Goal: Task Accomplishment & Management: Complete application form

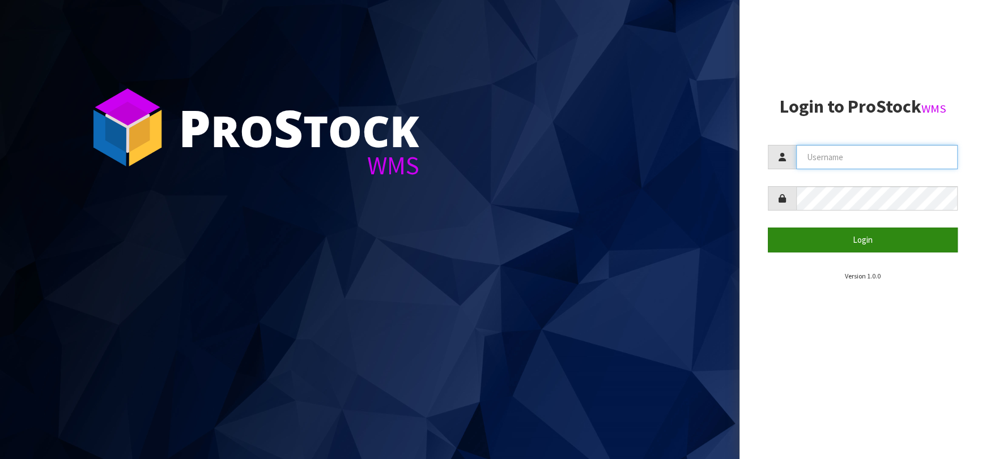
type input "[EMAIL_ADDRESS][DOMAIN_NAME]"
click at [876, 231] on button "Login" at bounding box center [862, 240] width 190 height 24
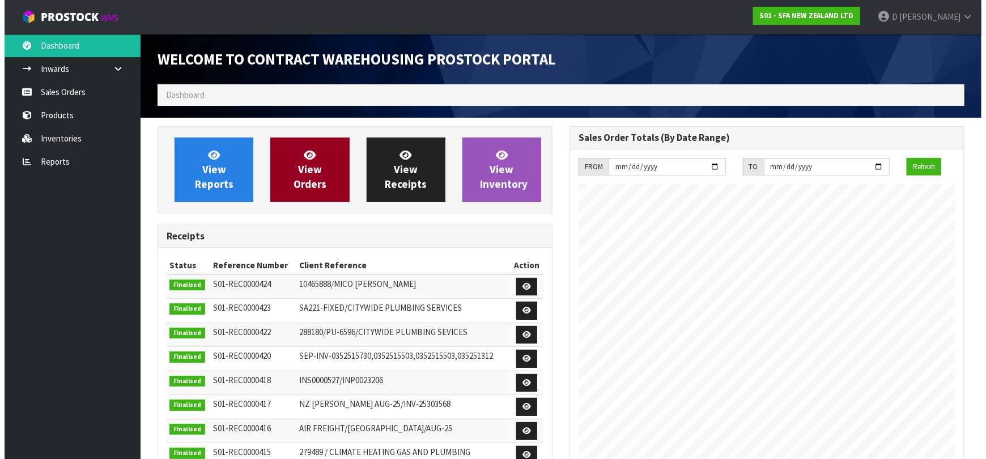
scroll to position [627, 412]
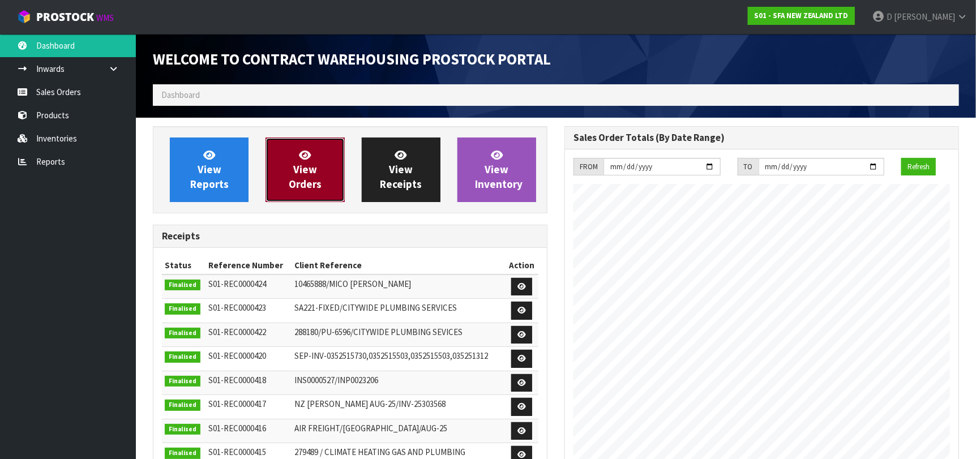
click at [315, 167] on span "View Orders" at bounding box center [305, 169] width 33 height 42
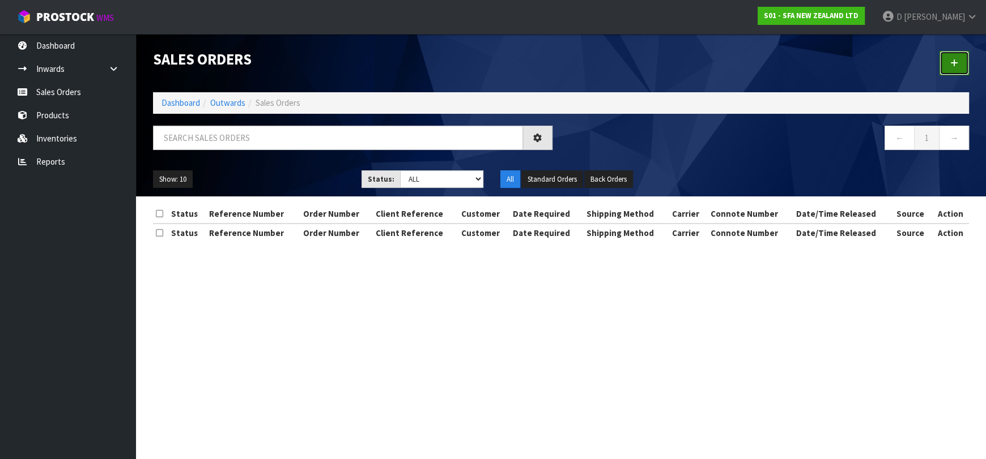
click at [953, 72] on link at bounding box center [953, 63] width 29 height 24
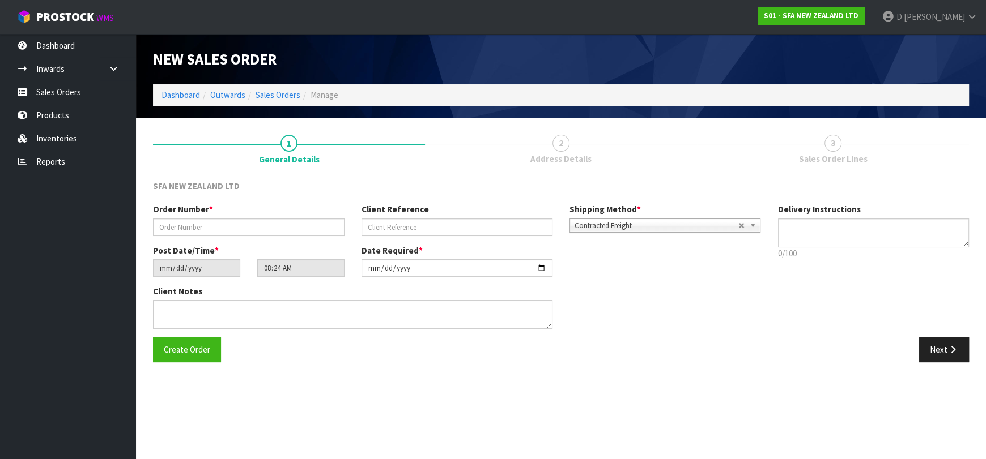
click at [258, 193] on div "SFA NEW ZEALAND LTD" at bounding box center [248, 187] width 208 height 15
click at [253, 215] on div "Order Number *" at bounding box center [248, 219] width 208 height 32
click at [253, 221] on input "text" at bounding box center [248, 228] width 191 height 18
type input "24629"
paste input "205344534"
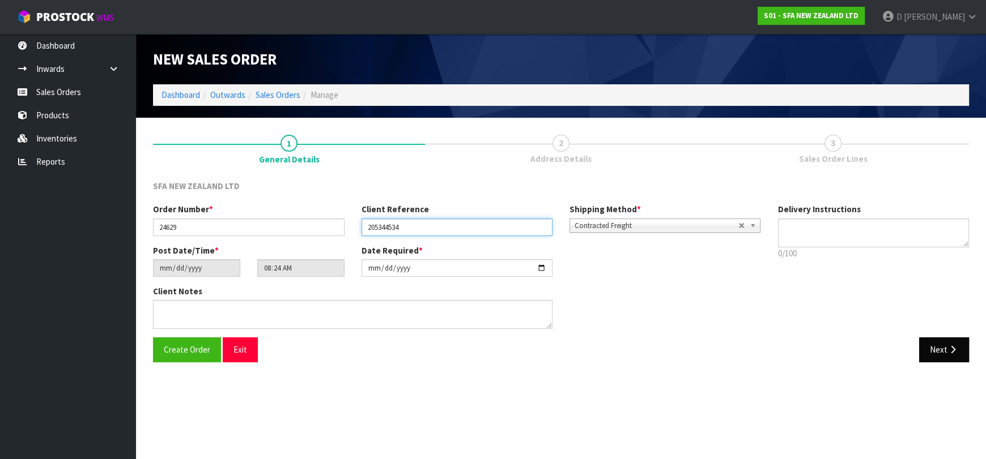
type input "205344534"
click at [949, 358] on button "Next" at bounding box center [944, 350] width 50 height 24
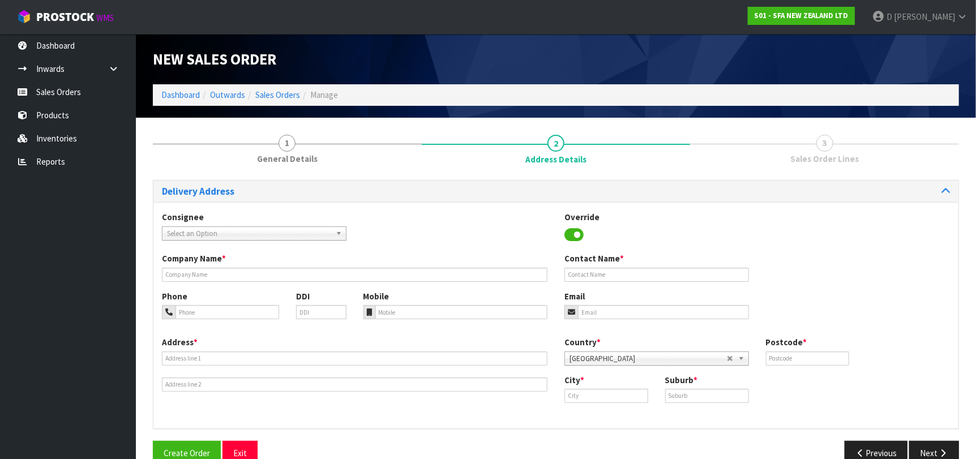
click at [238, 222] on div "Consignee 000001.BAY MECHANICS - BAY MECHANICS 000001A - BRAKE & TRANSMISSION N…" at bounding box center [254, 225] width 202 height 29
click at [245, 229] on span "Select an Option" at bounding box center [249, 234] width 164 height 14
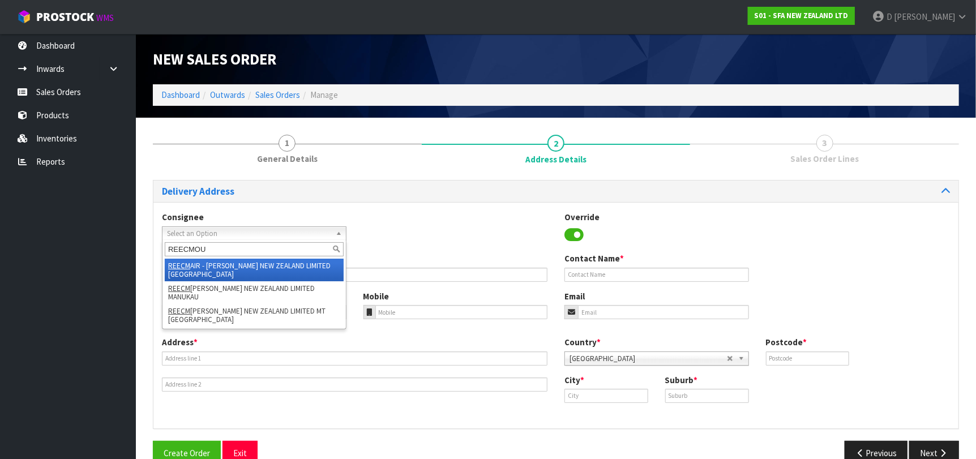
type input "REECMOUN"
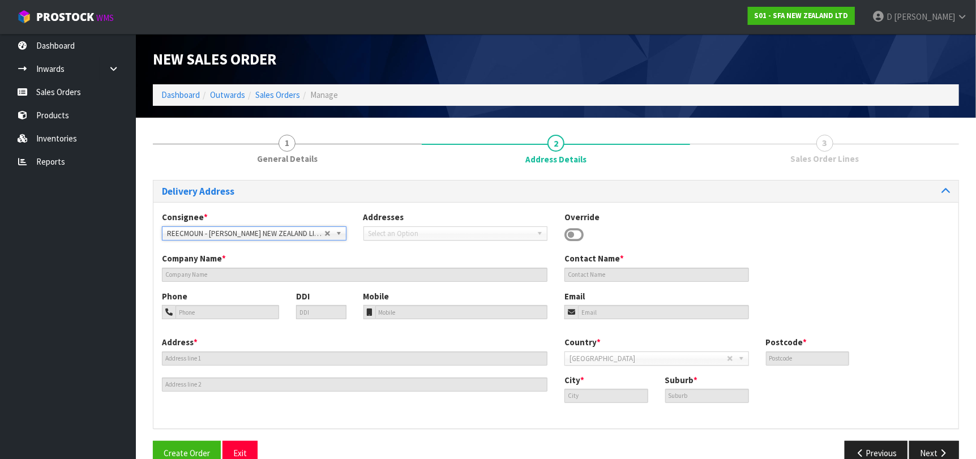
type input "[PERSON_NAME] NEW ZEALAND LIMITED MT [GEOGRAPHIC_DATA]"
type input "[PERSON_NAME] MT WELLINGTON (1008)"
type input "[STREET_ADDRESS][PERSON_NAME]"
type input "1072"
type input "MT [GEOGRAPHIC_DATA]"
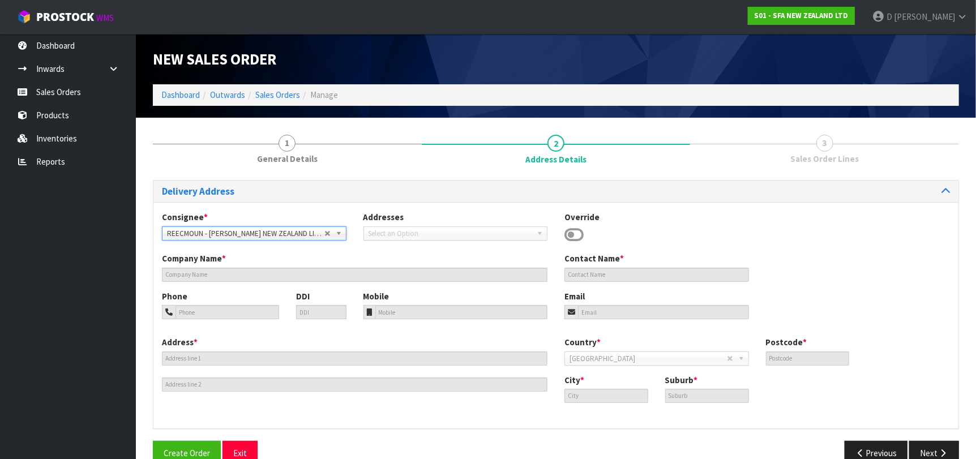
type input "MT [GEOGRAPHIC_DATA]"
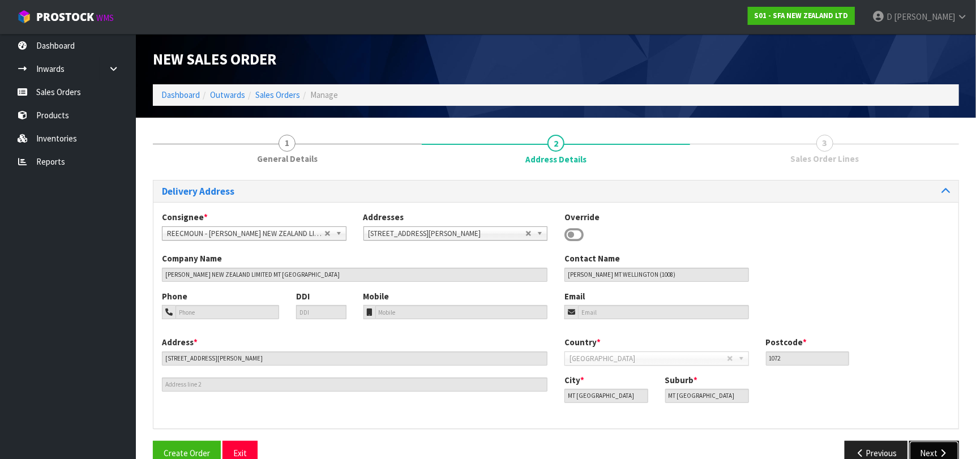
drag, startPoint x: 946, startPoint y: 453, endPoint x: 896, endPoint y: 441, distance: 51.4
click at [945, 453] on icon "button" at bounding box center [943, 453] width 11 height 8
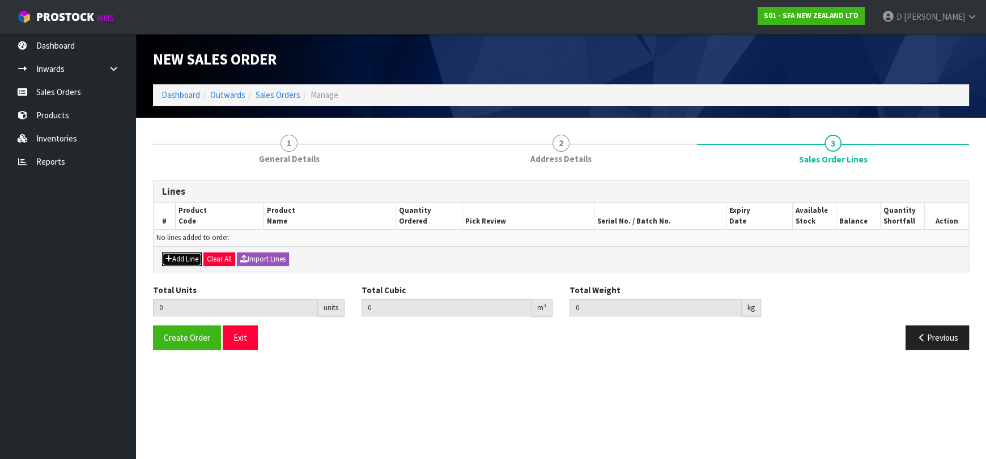
drag, startPoint x: 191, startPoint y: 262, endPoint x: 190, endPoint y: 251, distance: 10.8
click at [190, 262] on button "Add Line" at bounding box center [182, 260] width 40 height 14
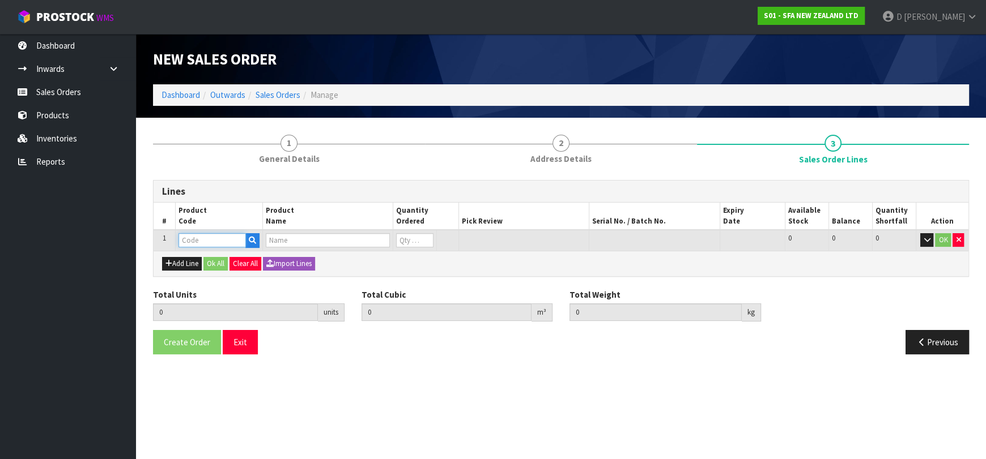
click at [193, 238] on input "text" at bounding box center [211, 240] width 67 height 14
type input "SA101"
type input "0.000000"
type input "0.000"
type input "SA101 SANISPEED SMALL BORE"
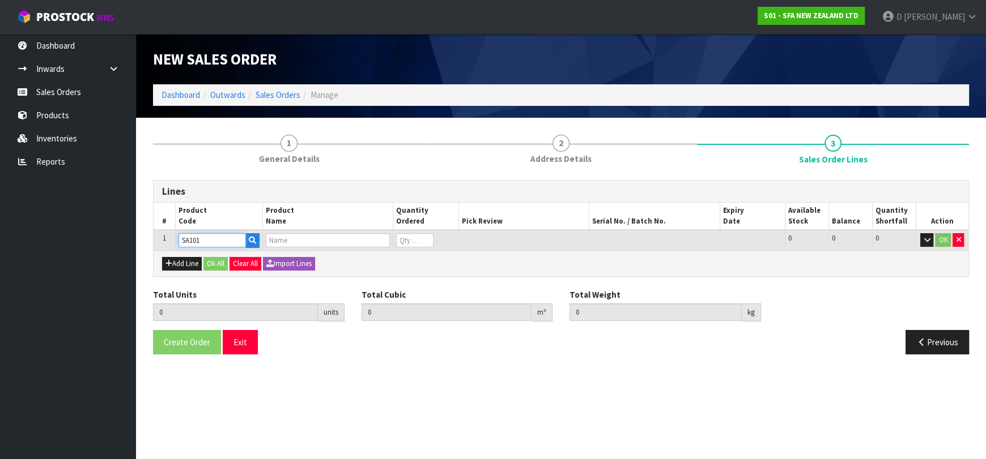
type input "0"
type input "SA101"
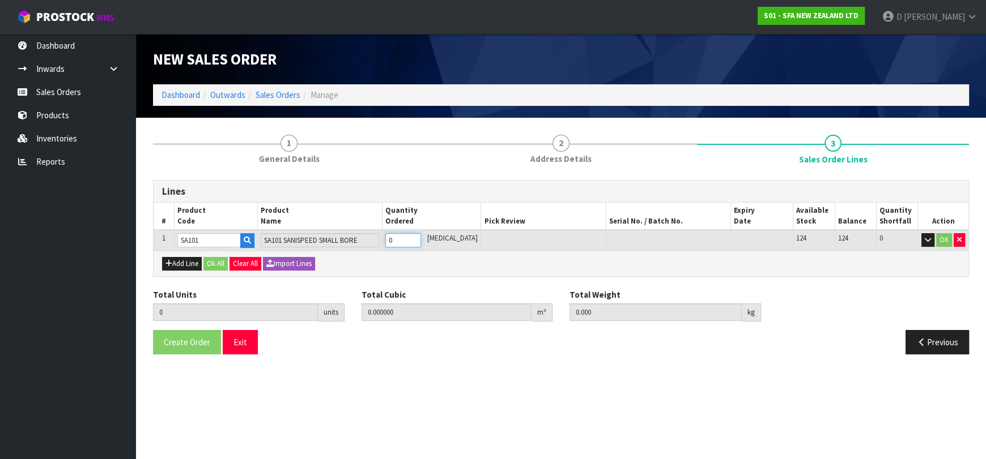
type input "1"
type input "0.031488"
type input "6.65"
type input "1"
click at [193, 267] on button "Add Line" at bounding box center [182, 264] width 40 height 14
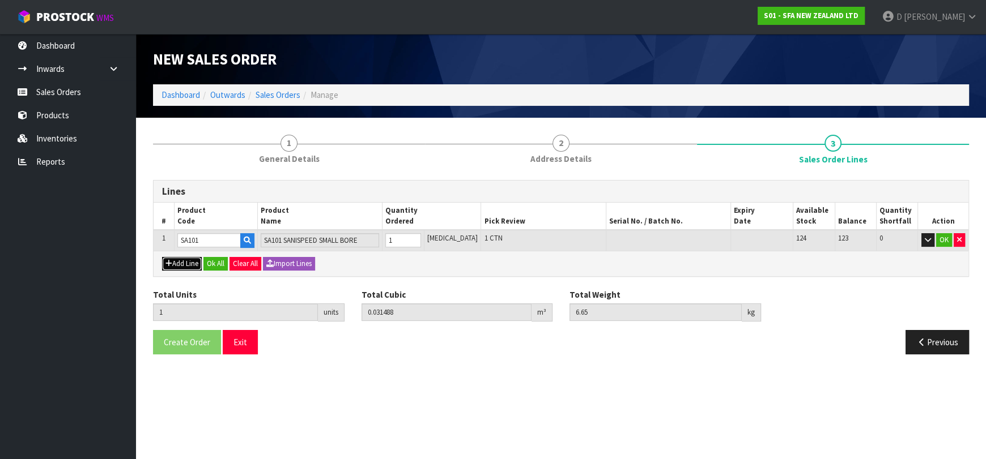
type input "0"
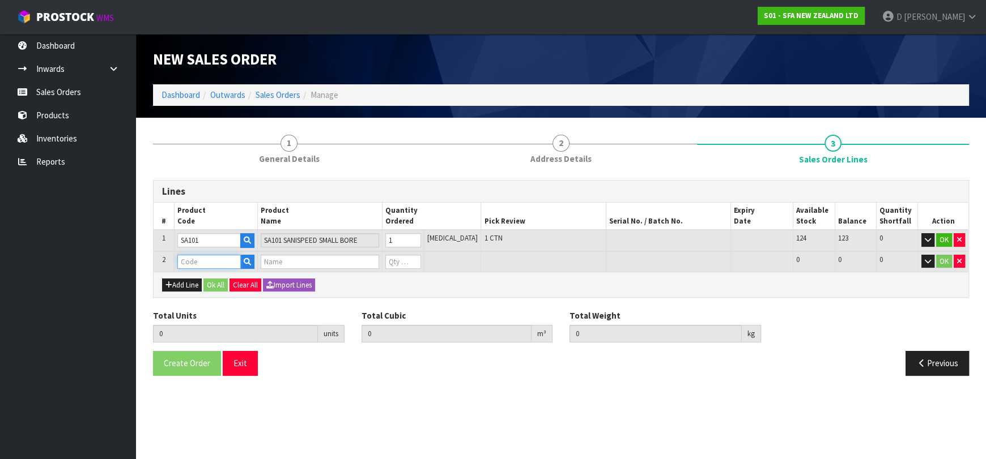
click at [206, 265] on input "text" at bounding box center [208, 262] width 63 height 14
type input "SANI12661"
type input "1"
type input "0.031488"
type input "6.65"
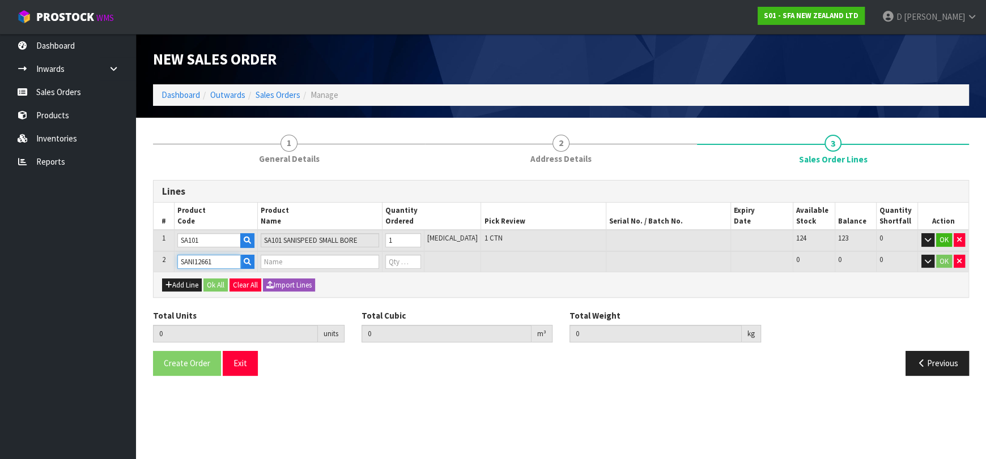
type input "SANI ALARM INTERLOCK"
type input "0"
type input "SANI12661"
type input "2"
type input "0.039768"
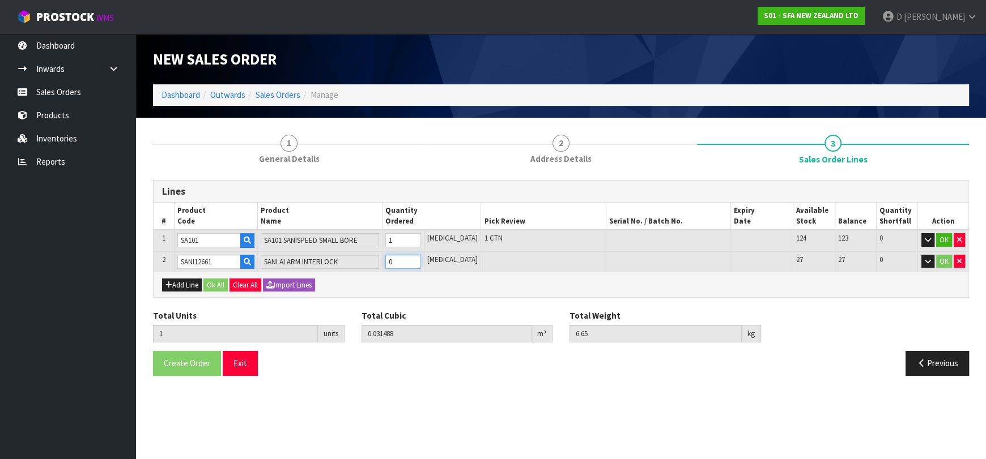
type input "8.25"
type input "1"
click at [420, 258] on input "1" at bounding box center [402, 262] width 35 height 14
click at [222, 288] on button "Ok All" at bounding box center [215, 286] width 24 height 14
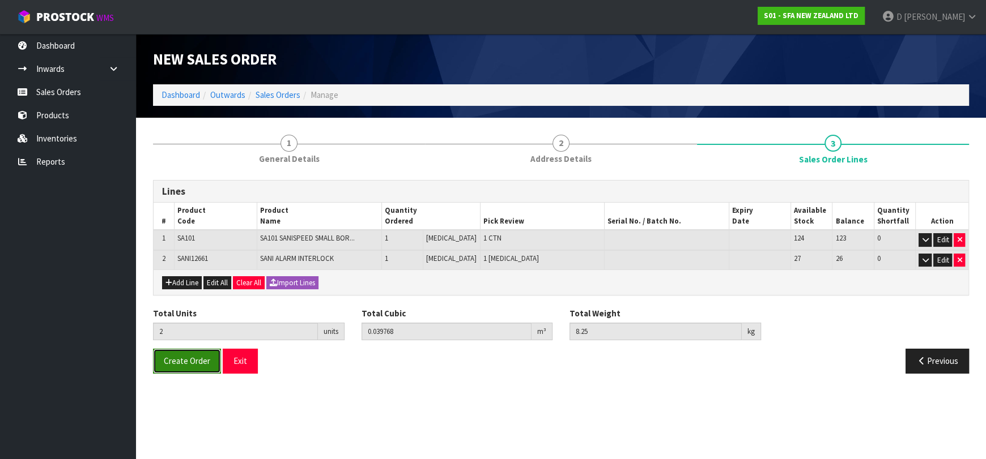
click at [191, 350] on button "Create Order" at bounding box center [187, 361] width 68 height 24
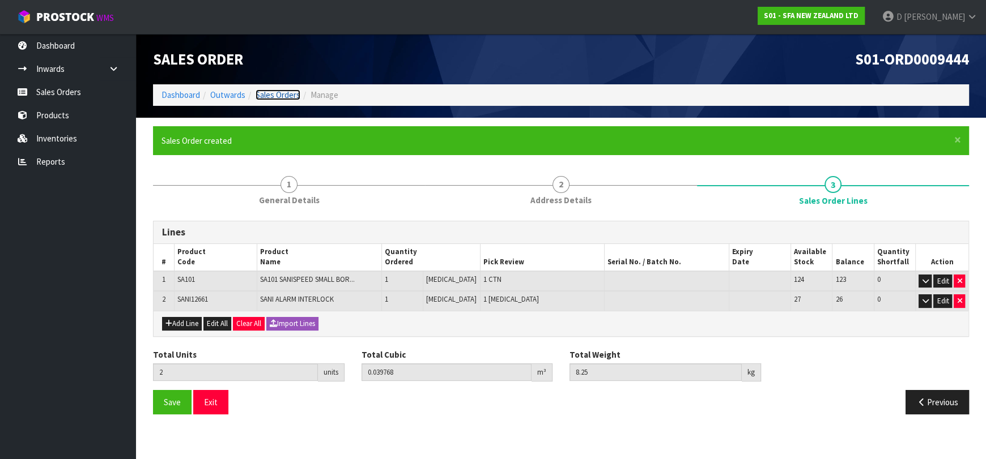
click at [274, 96] on link "Sales Orders" at bounding box center [277, 94] width 45 height 11
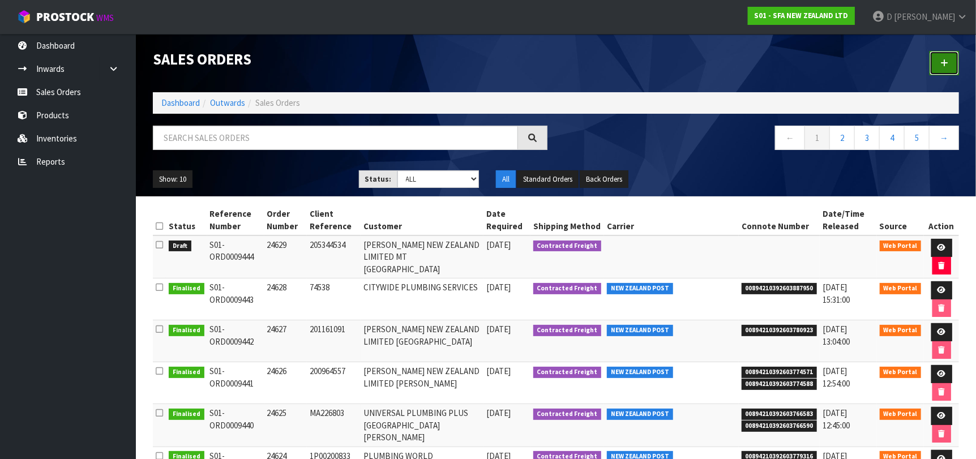
click at [943, 65] on icon at bounding box center [945, 63] width 8 height 8
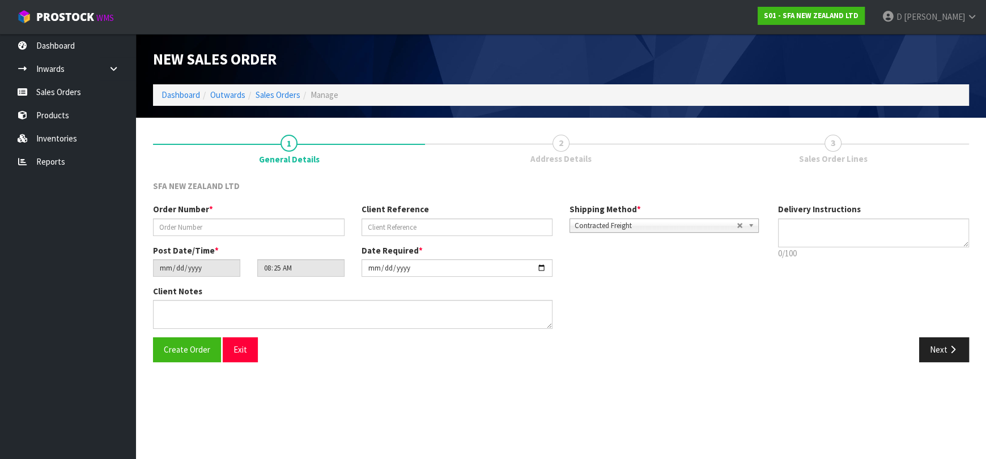
click at [201, 217] on div "Order Number *" at bounding box center [248, 219] width 208 height 32
click at [197, 220] on input "text" at bounding box center [248, 228] width 191 height 18
type input "24630"
paste input "10488803"
type input "10488803"
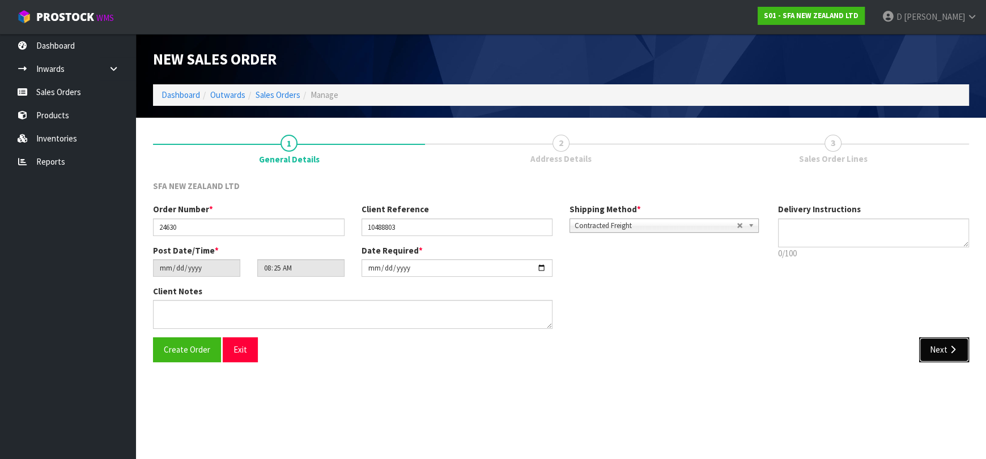
click at [958, 346] on button "Next" at bounding box center [944, 350] width 50 height 24
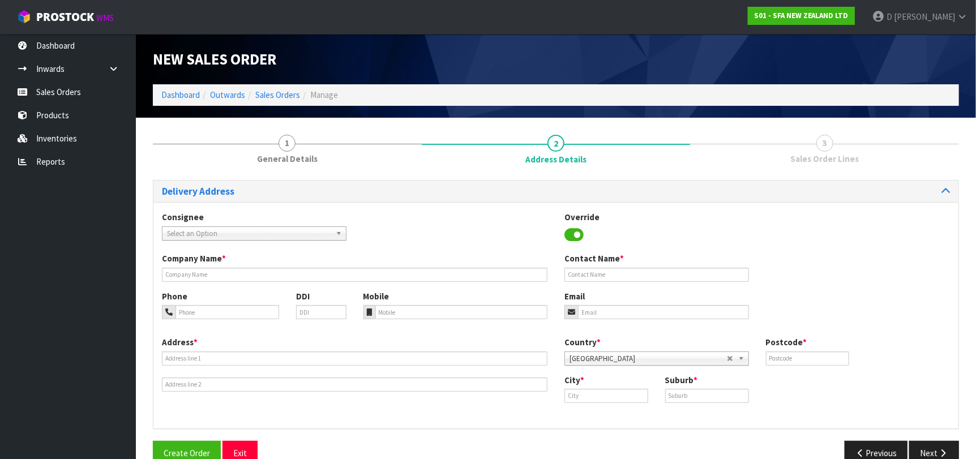
drag, startPoint x: 236, startPoint y: 244, endPoint x: 237, endPoint y: 236, distance: 8.6
click at [236, 243] on div "Consignee 000001.BAY MECHANICS - BAY MECHANICS 000001A - BRAKE & TRANSMISSION N…" at bounding box center [555, 231] width 805 height 41
click at [237, 234] on span "Select an Option" at bounding box center [249, 234] width 164 height 14
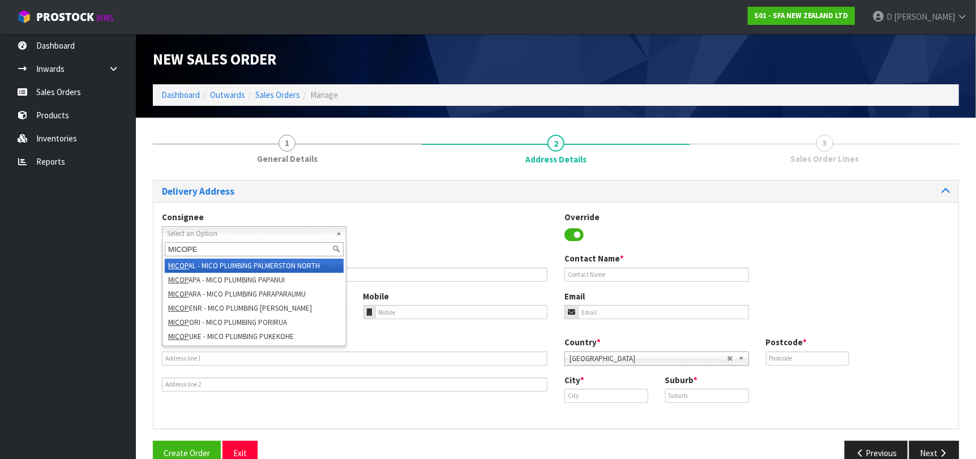
type input "MICOPEN"
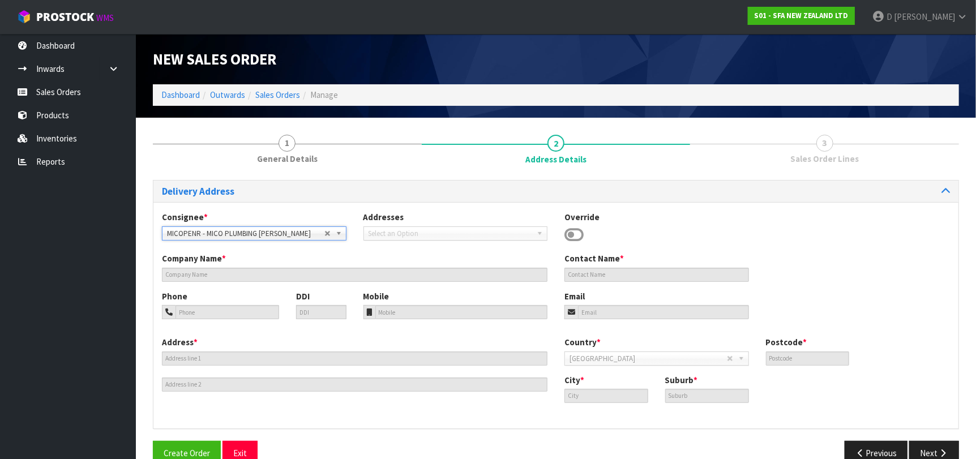
type input "MICO PLUMBING [PERSON_NAME]"
type input "[STREET_ADDRESS]"
type input "1061"
type input "[GEOGRAPHIC_DATA]"
type input "[PERSON_NAME]"
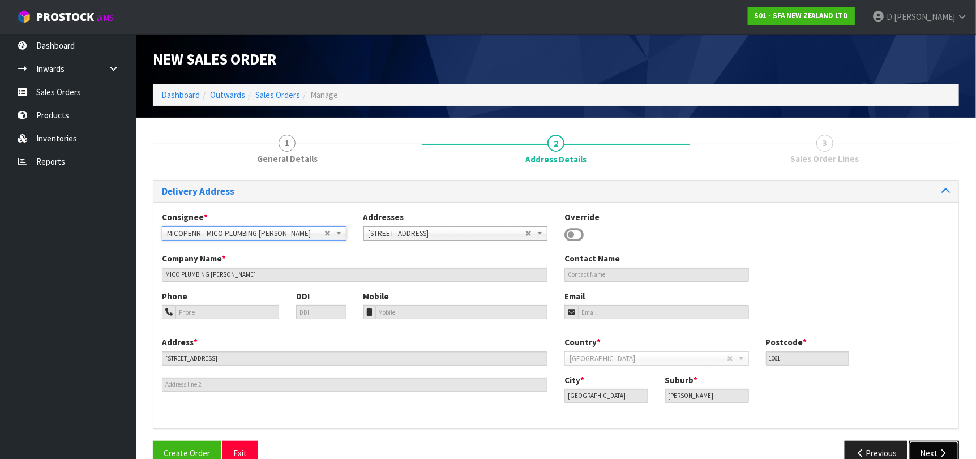
drag, startPoint x: 933, startPoint y: 451, endPoint x: 718, endPoint y: 437, distance: 216.2
click at [873, 448] on div "Previous Next" at bounding box center [762, 453] width 412 height 24
click at [926, 442] on button "Next" at bounding box center [935, 453] width 50 height 24
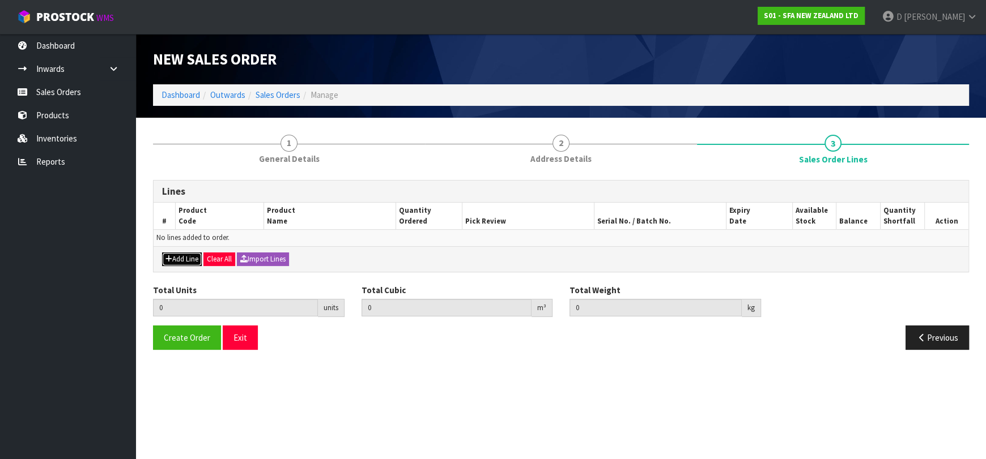
click at [194, 253] on button "Add Line" at bounding box center [182, 260] width 40 height 14
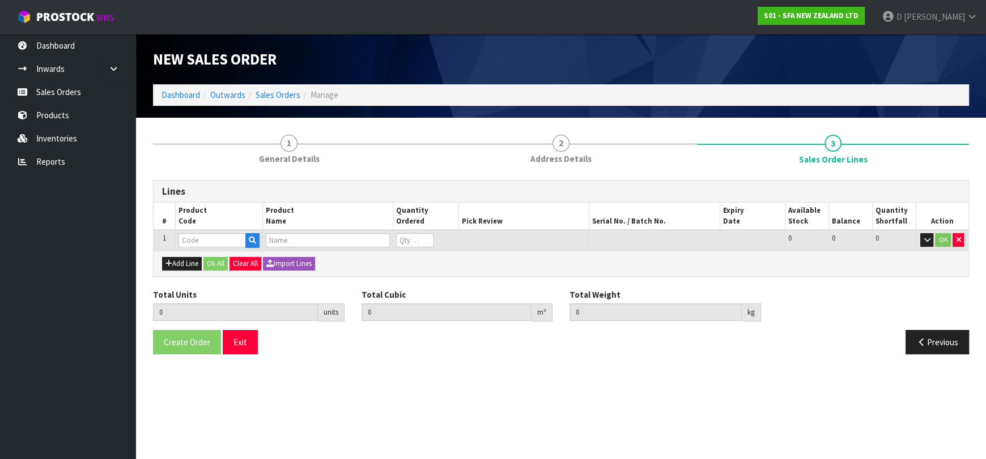
click at [200, 231] on td at bounding box center [218, 240] width 87 height 21
click at [200, 237] on input "text" at bounding box center [211, 240] width 67 height 14
type input "SA96"
type input "0.000000"
type input "0.000"
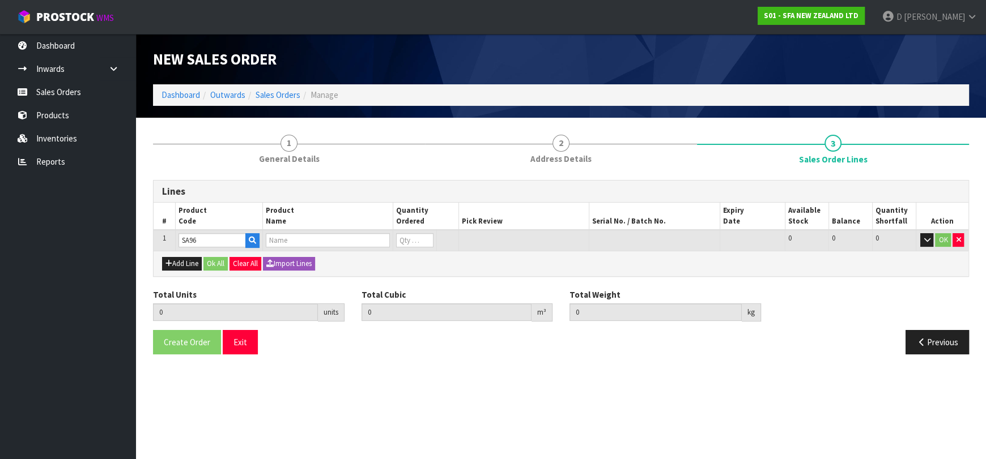
type input "SANIPRO SEWAGE MACERATOR PUMP"
type input "0"
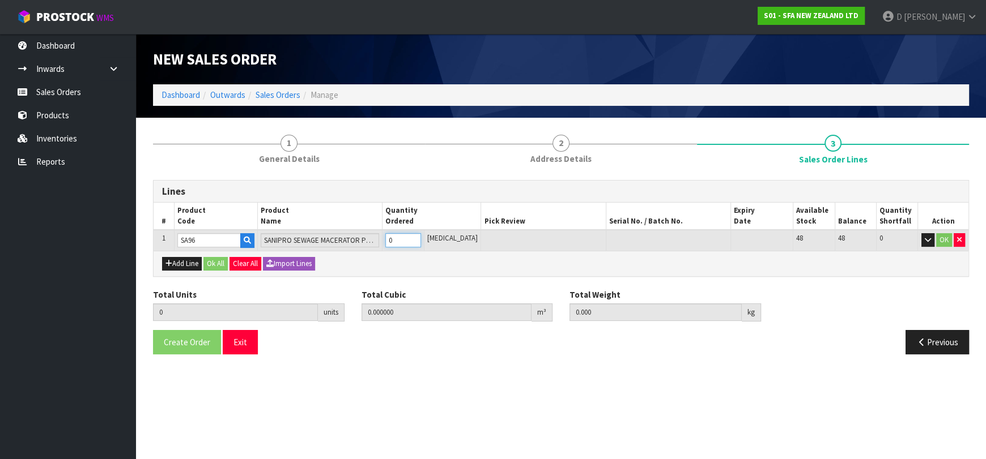
type input "1"
type input "0.039168"
type input "7"
type input "1"
click at [184, 263] on button "Add Line" at bounding box center [182, 264] width 40 height 14
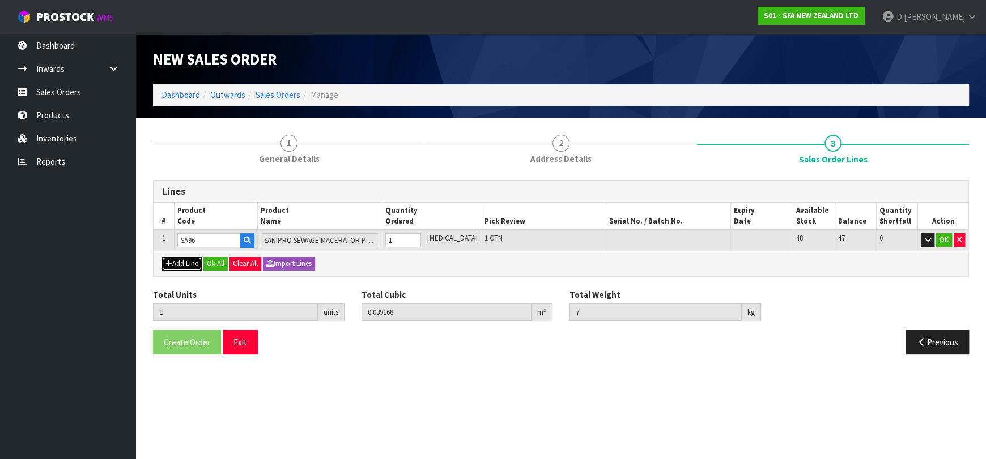
type input "0"
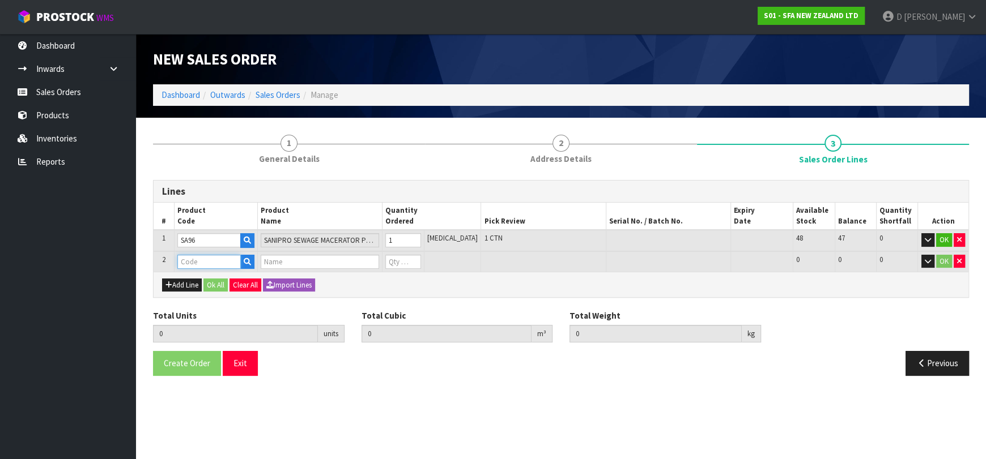
click at [191, 262] on input "text" at bounding box center [208, 262] width 63 height 14
type input "SANI12661"
type input "1"
type input "0.039168"
type input "7"
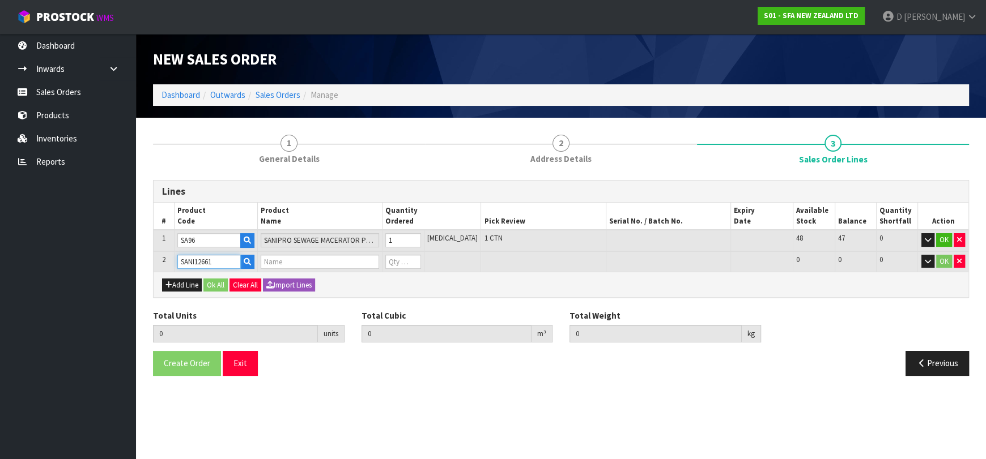
type input "SANI ALARM INTERLOCK"
type input "0"
type input "SANI12661"
type input "2"
type input "0.047448"
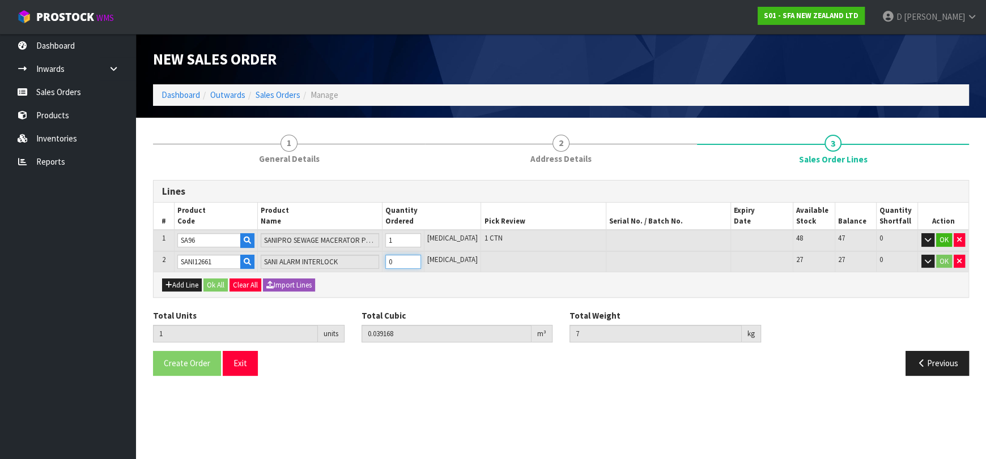
type input "8.6"
type input "1"
click at [206, 285] on button "Ok All" at bounding box center [215, 286] width 24 height 14
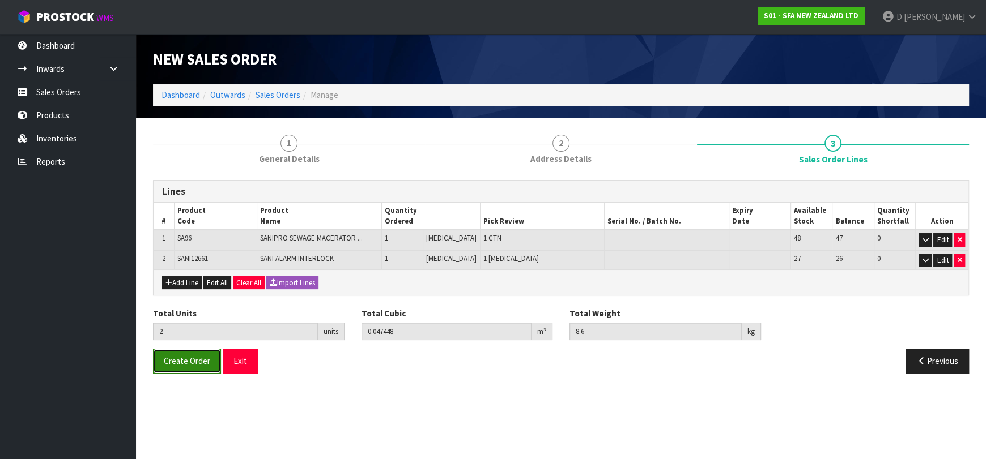
click at [175, 356] on span "Create Order" at bounding box center [187, 361] width 46 height 11
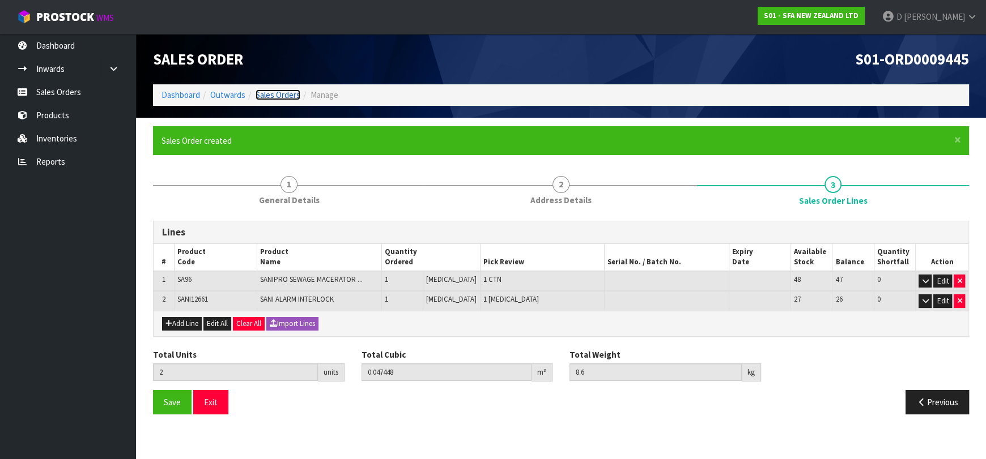
drag, startPoint x: 286, startPoint y: 92, endPoint x: 303, endPoint y: 92, distance: 17.0
click at [286, 93] on link "Sales Orders" at bounding box center [277, 94] width 45 height 11
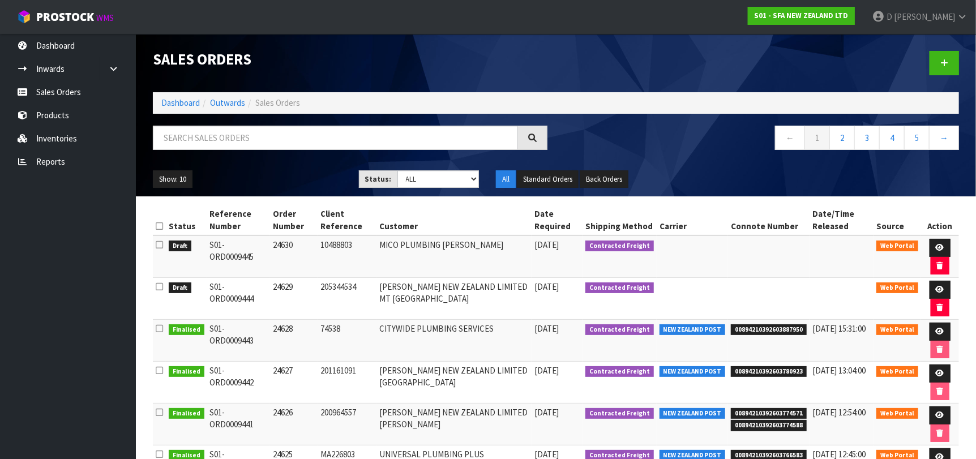
click at [963, 52] on div at bounding box center [762, 63] width 412 height 58
click at [962, 67] on div at bounding box center [762, 63] width 412 height 58
click at [942, 57] on link at bounding box center [944, 63] width 29 height 24
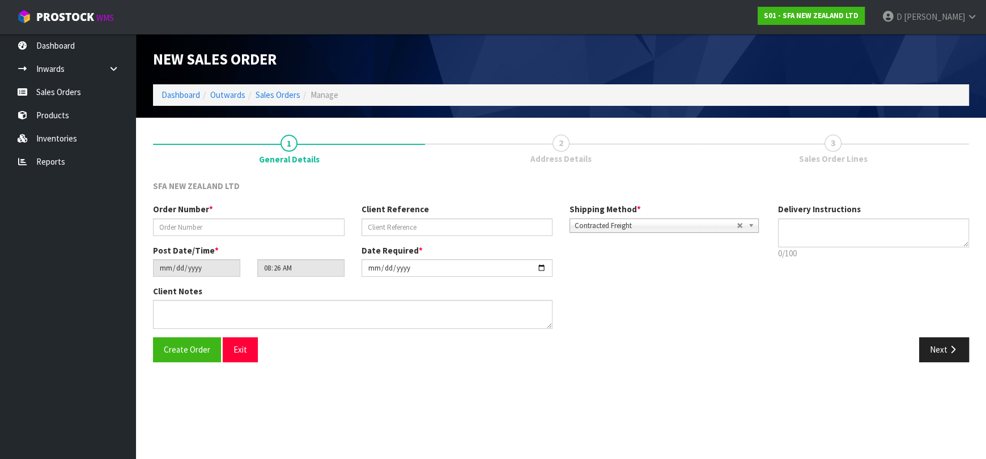
drag, startPoint x: 272, startPoint y: 216, endPoint x: 276, endPoint y: 221, distance: 6.0
click at [274, 219] on div "Order Number *" at bounding box center [248, 219] width 208 height 32
click at [276, 221] on input "text" at bounding box center [248, 228] width 191 height 18
type input "24631"
paste input "10488903"
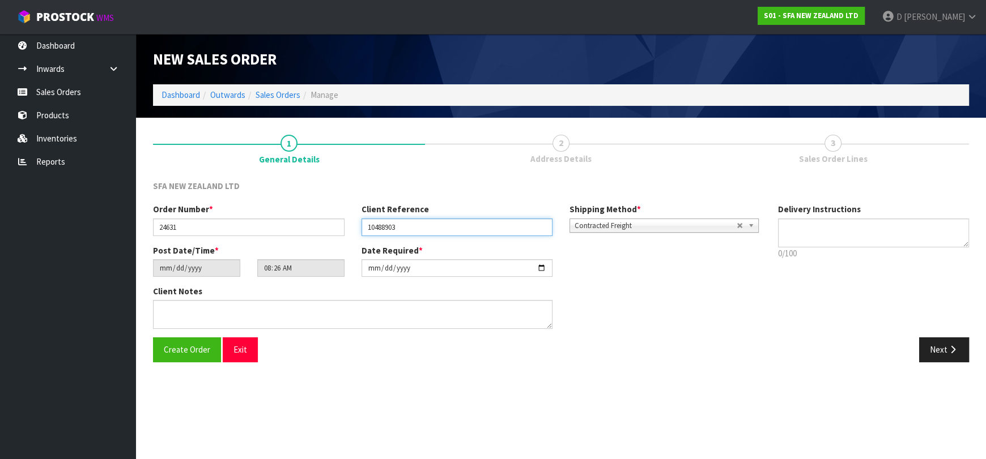
type input "10488903"
click at [954, 334] on div "Order Number * 24631 Client Reference 10488903 Shipping Method * Pickup Contrac…" at bounding box center [560, 270] width 833 height 134
click at [937, 349] on button "Next" at bounding box center [944, 350] width 50 height 24
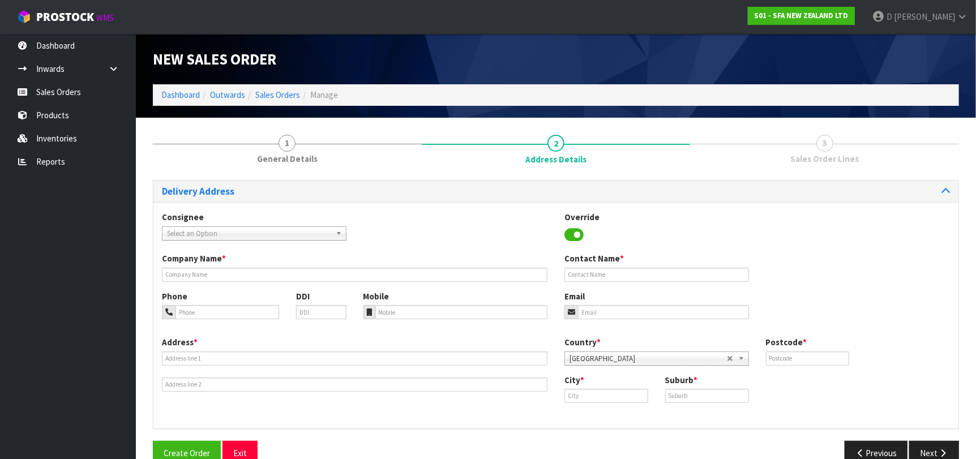
click at [298, 227] on span "Select an Option" at bounding box center [249, 234] width 164 height 14
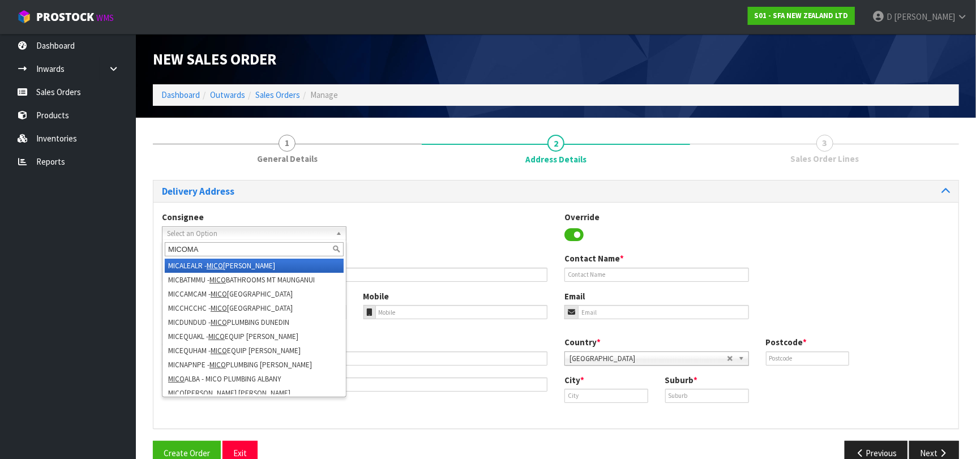
type input "MICOMAS"
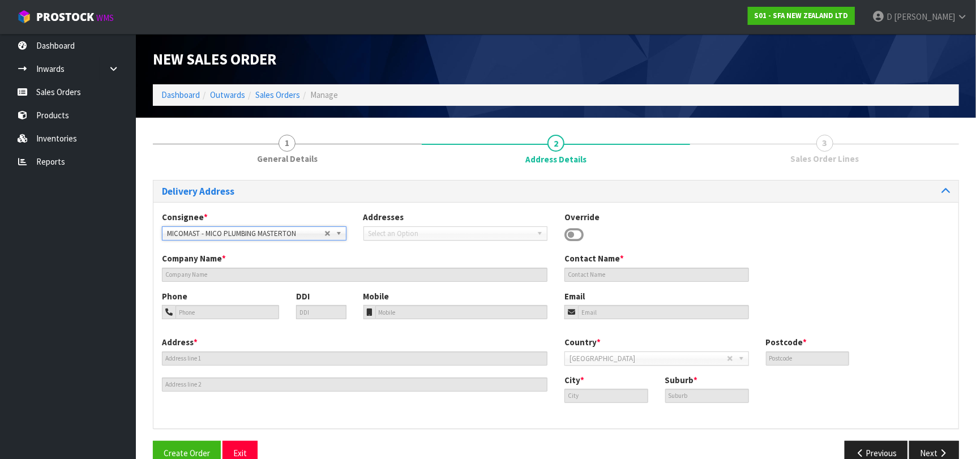
type input "[PERSON_NAME] MASTERTON"
type input "[STREET_ADDRESS]"
type input "5810"
type input "MASTERTON"
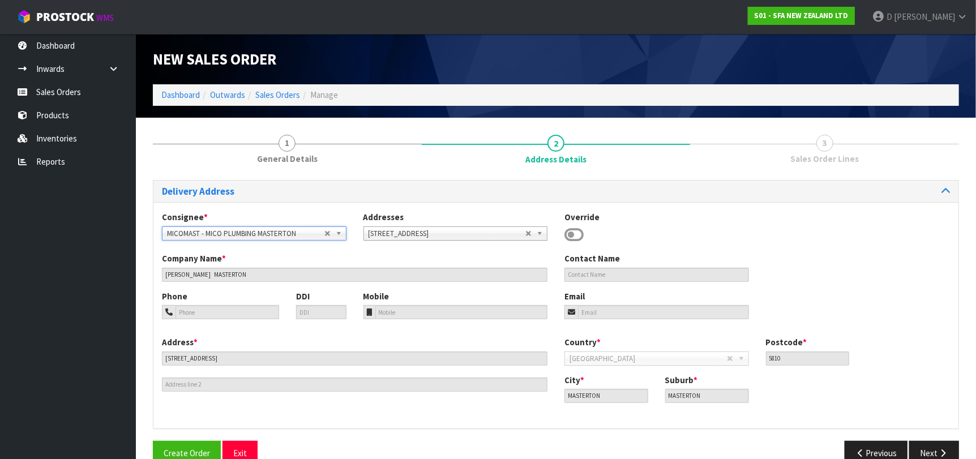
drag, startPoint x: 945, startPoint y: 440, endPoint x: 794, endPoint y: 427, distance: 152.4
click at [946, 441] on div "Delivery Address Consignee * 000001.BAY MECHANICS - BAY MECHANICS 000001A - BRA…" at bounding box center [556, 327] width 807 height 295
drag, startPoint x: 917, startPoint y: 449, endPoint x: 908, endPoint y: 446, distance: 9.7
click at [915, 449] on button "Next" at bounding box center [935, 453] width 50 height 24
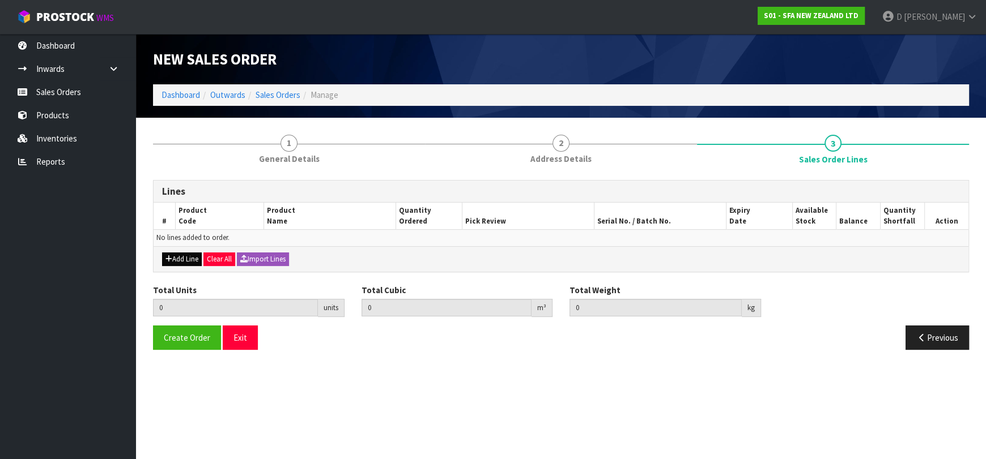
click at [180, 251] on div "Add Line Clear All Import Lines" at bounding box center [560, 258] width 814 height 25
click at [199, 257] on button "Add Line" at bounding box center [182, 260] width 40 height 14
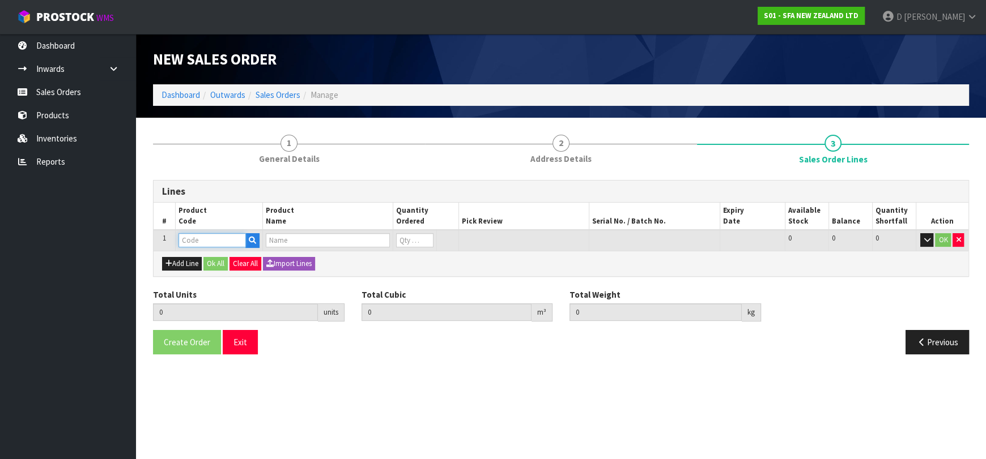
click at [206, 244] on input "text" at bounding box center [211, 240] width 67 height 14
type input "SA101"
type input "0.000000"
type input "0.000"
type input "SA101 SANISPEED SMALL BORE"
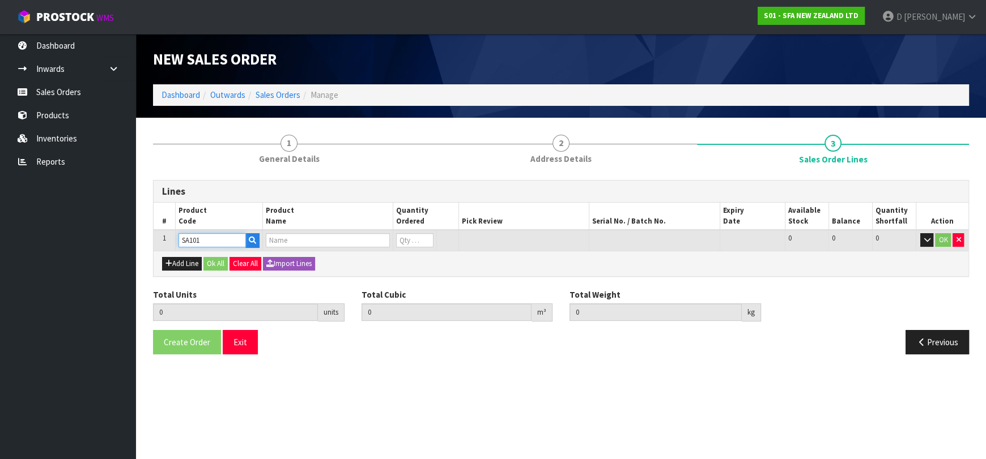
type input "0"
type input "SA101"
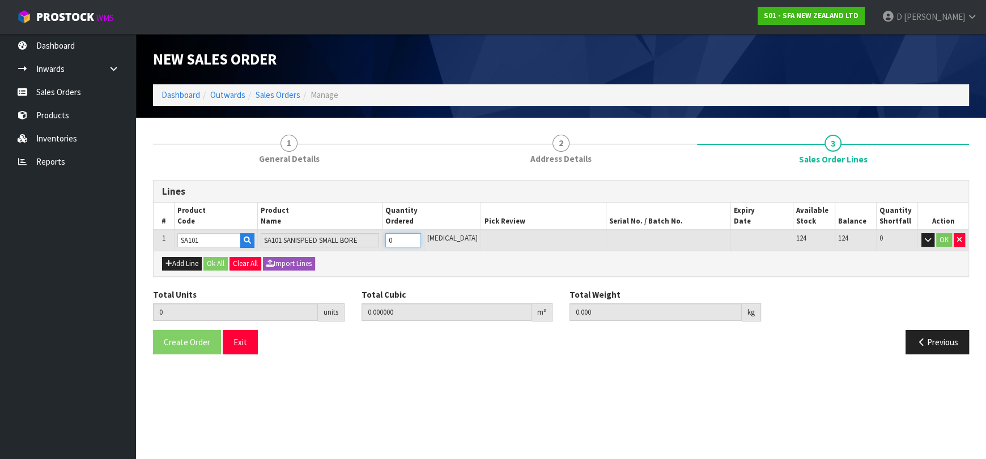
type input "1"
type input "0.031488"
type input "6.65"
type input "1"
drag, startPoint x: 219, startPoint y: 259, endPoint x: 230, endPoint y: 252, distance: 13.5
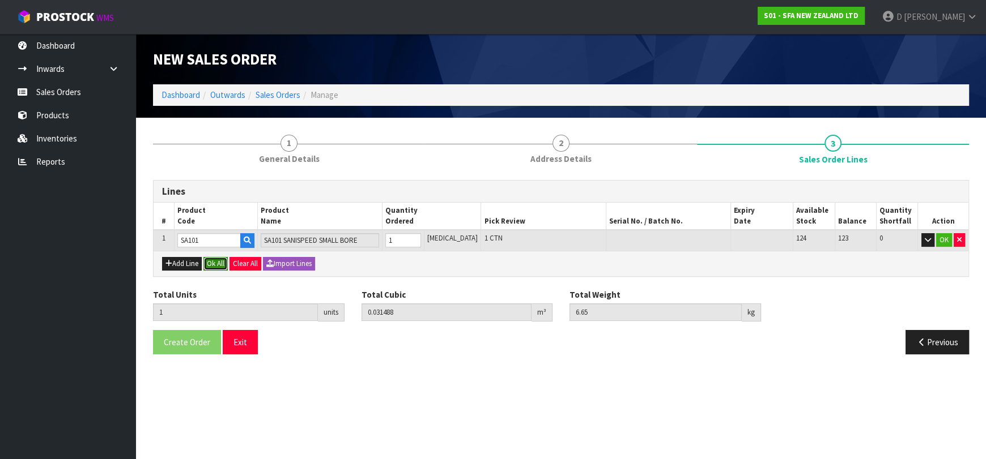
click at [220, 259] on button "Ok All" at bounding box center [215, 264] width 24 height 14
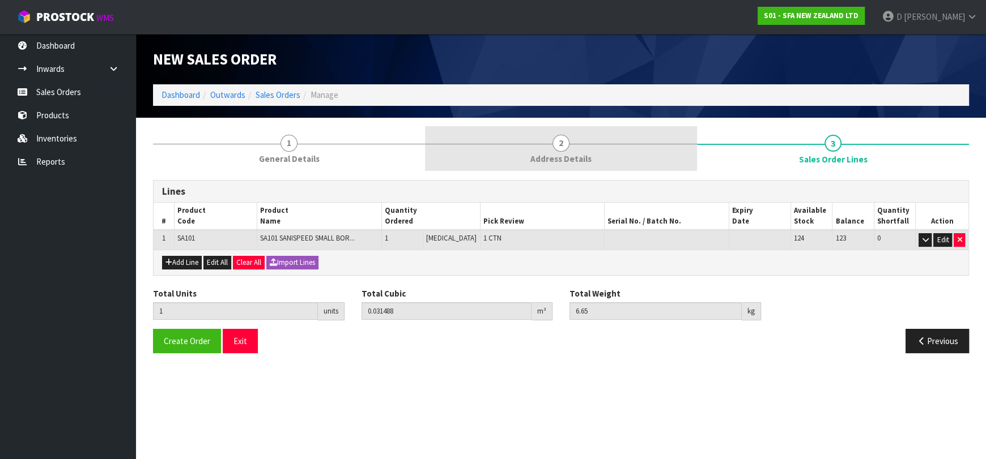
click at [606, 138] on link "2 Address Details" at bounding box center [561, 148] width 272 height 45
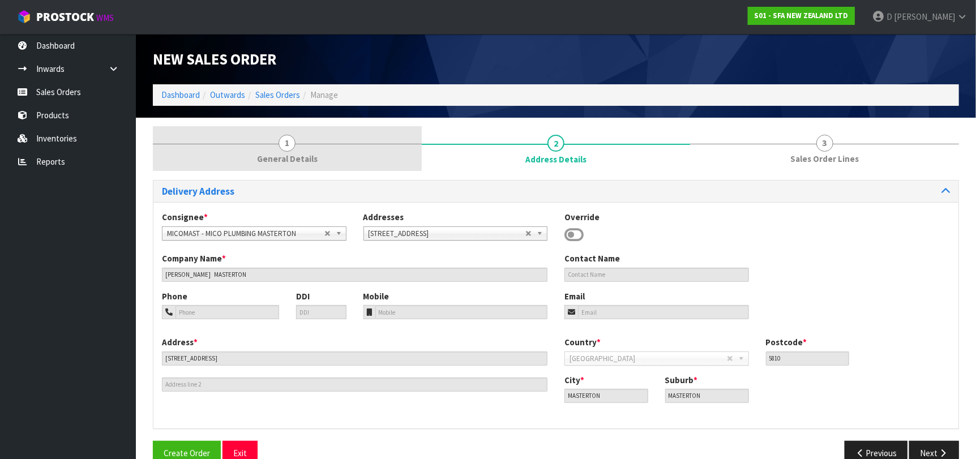
click at [329, 156] on link "1 General Details" at bounding box center [287, 148] width 269 height 45
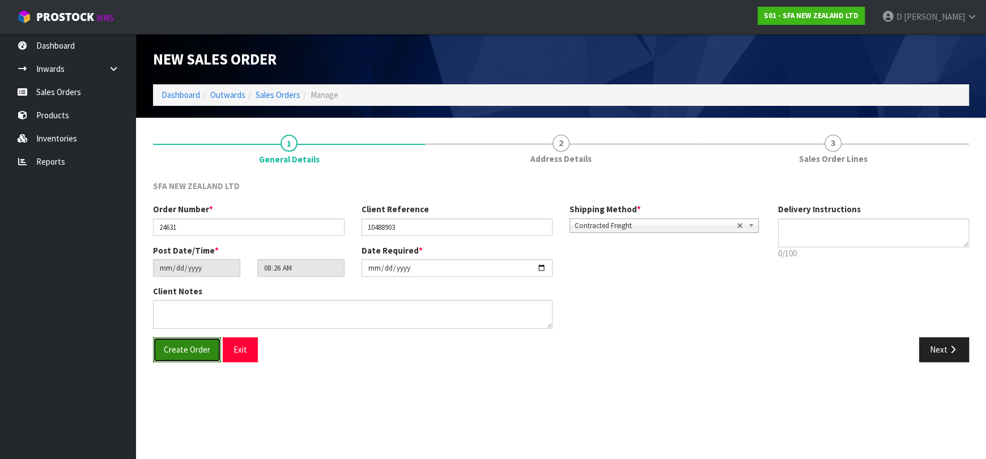
click at [181, 355] on button "Create Order" at bounding box center [187, 350] width 68 height 24
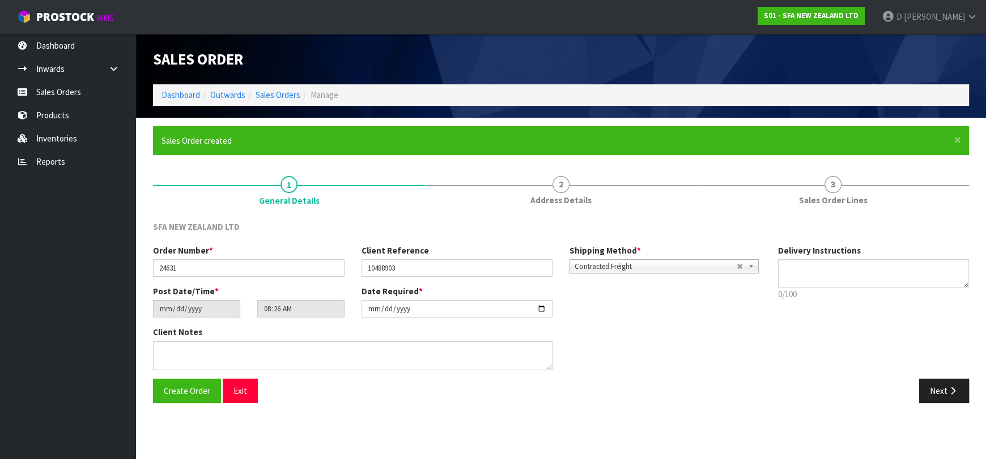
type input "10:26:00.000"
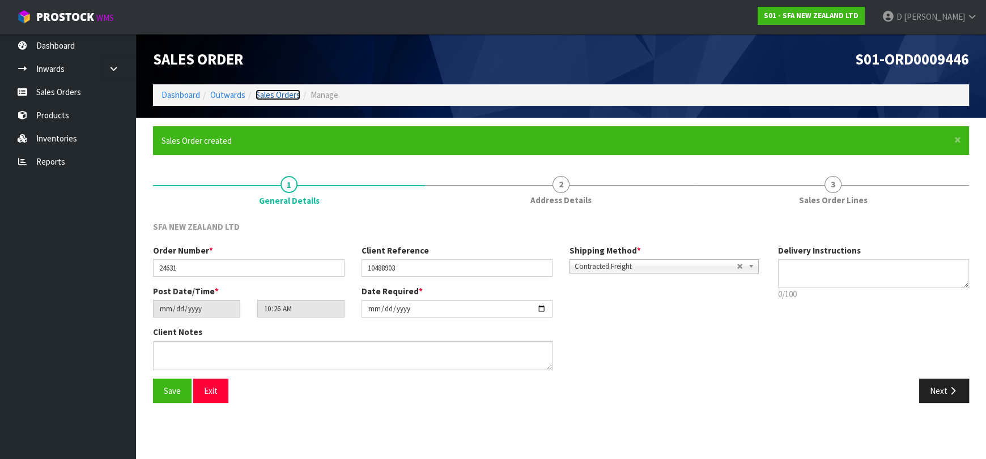
click at [282, 95] on link "Sales Orders" at bounding box center [277, 94] width 45 height 11
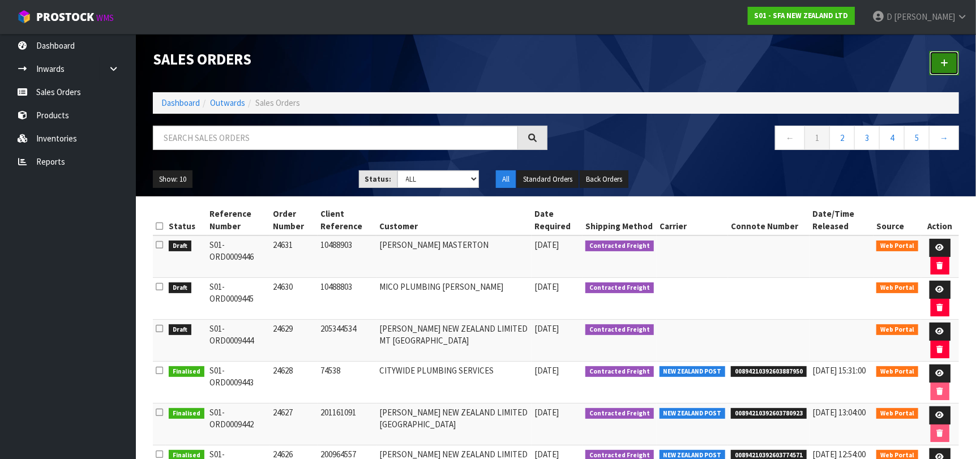
click at [947, 74] on link at bounding box center [944, 63] width 29 height 24
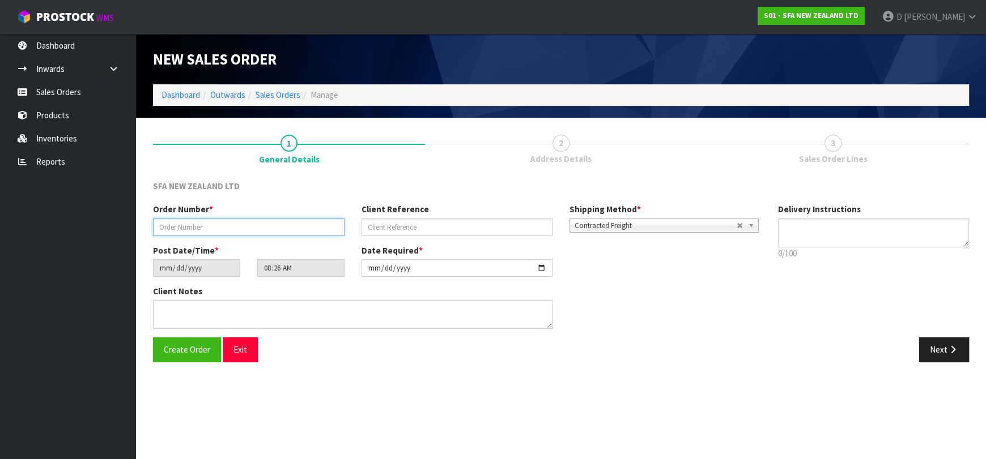
click at [279, 222] on input "text" at bounding box center [248, 228] width 191 height 18
type input "24632"
paste input "10489063"
type input "10489063"
drag, startPoint x: 965, startPoint y: 351, endPoint x: 396, endPoint y: 269, distance: 574.0
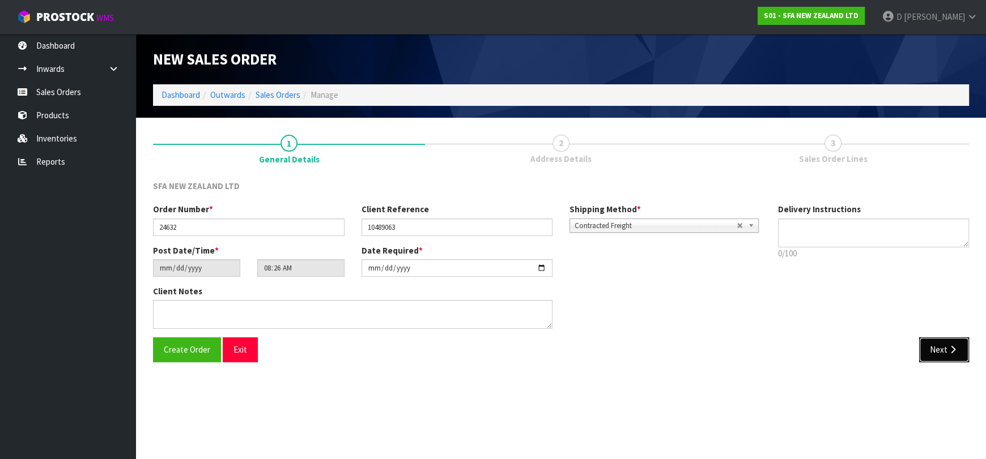
click at [959, 351] on button "Next" at bounding box center [944, 350] width 50 height 24
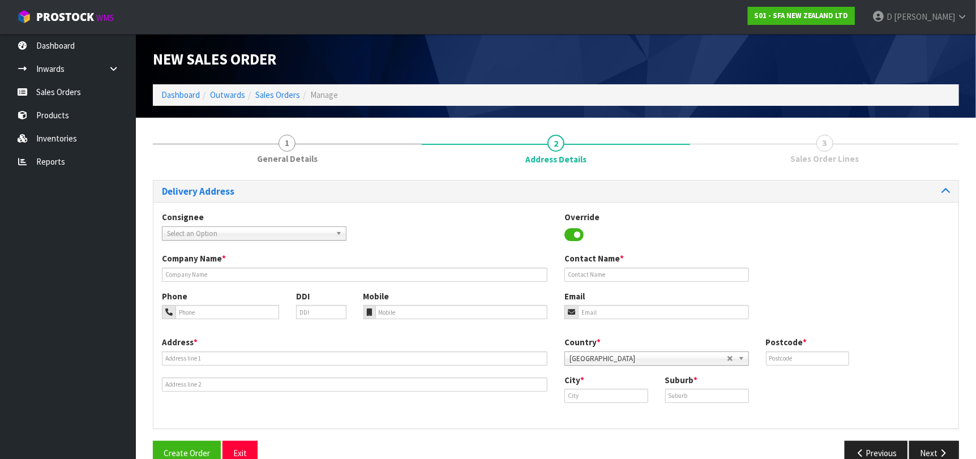
click at [299, 236] on span "Select an Option" at bounding box center [249, 234] width 164 height 14
type input "MICOHUTT"
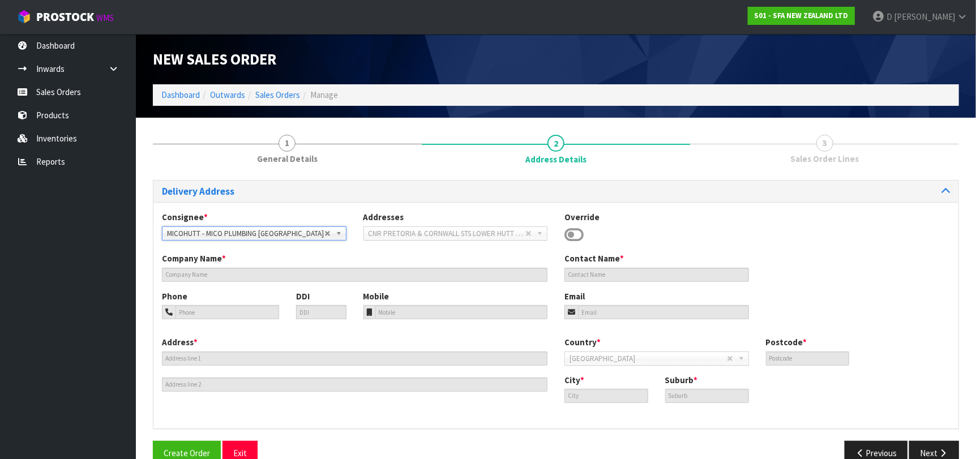
type input "MICO PLUMBING [GEOGRAPHIC_DATA]"
type input "CNR PRETORIA & CORNWALL STS"
type input "5010"
type input "LOWER HUTT"
type input "[GEOGRAPHIC_DATA]"
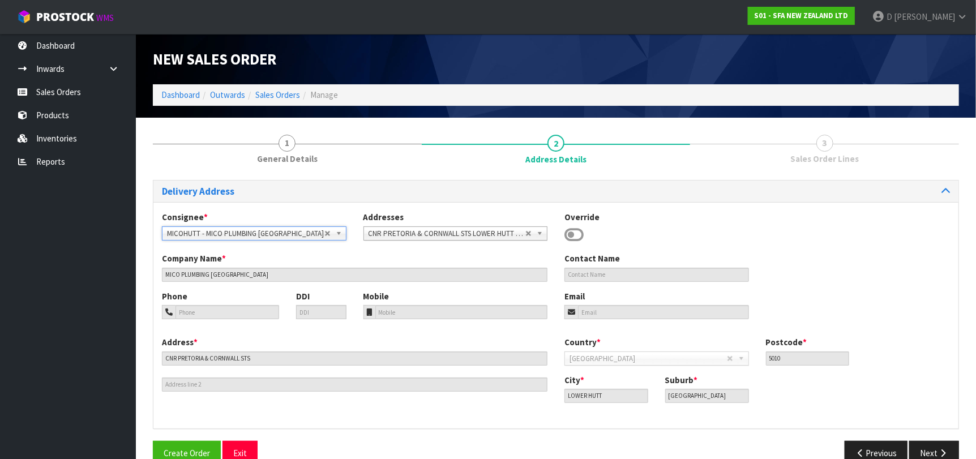
click at [911, 438] on div "Delivery Address Consignee * 000001.BAY MECHANICS - BAY MECHANICS 000001A - BRA…" at bounding box center [556, 327] width 807 height 295
click at [916, 442] on button "Next" at bounding box center [935, 453] width 50 height 24
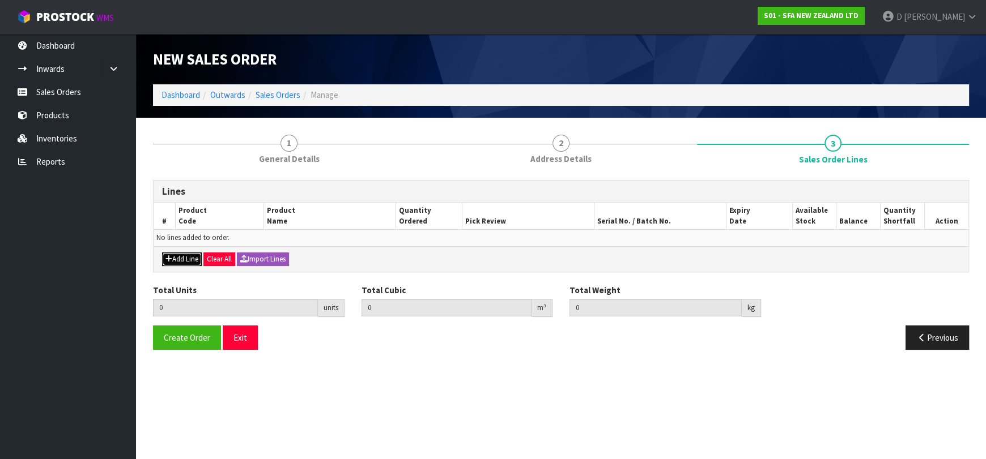
click at [191, 262] on button "Add Line" at bounding box center [182, 260] width 40 height 14
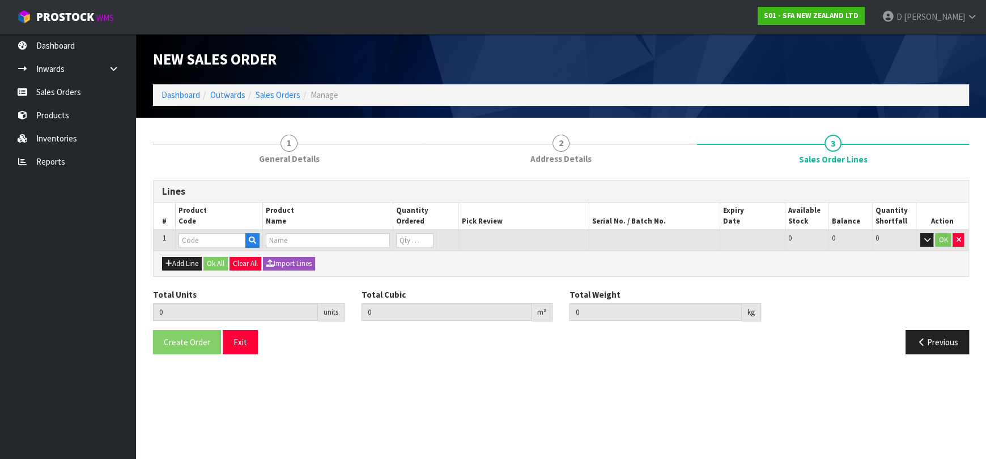
drag, startPoint x: 195, startPoint y: 253, endPoint x: 201, endPoint y: 238, distance: 16.5
click at [201, 238] on div "Lines # Product Code Product Name Quantity Ordered Pick Review Serial No. / Bat…" at bounding box center [561, 228] width 816 height 97
click at [202, 237] on input "text" at bounding box center [211, 240] width 67 height 14
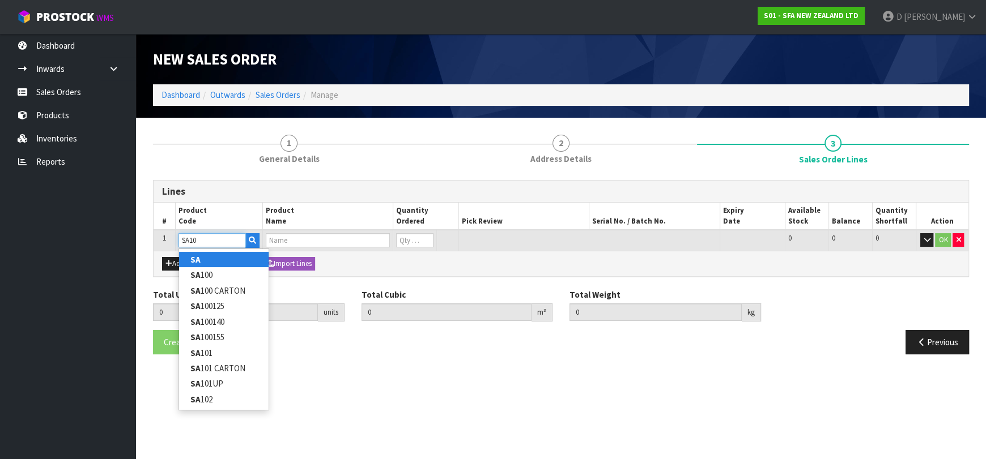
type input "SA101"
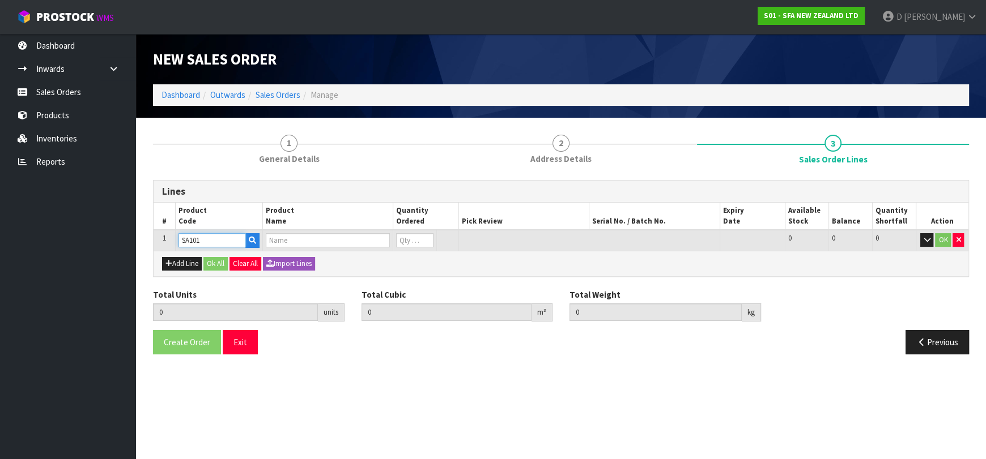
type input "0.000000"
type input "0.000"
type input "SA101 SANISPEED SMALL BORE"
type input "0"
type input "SA101"
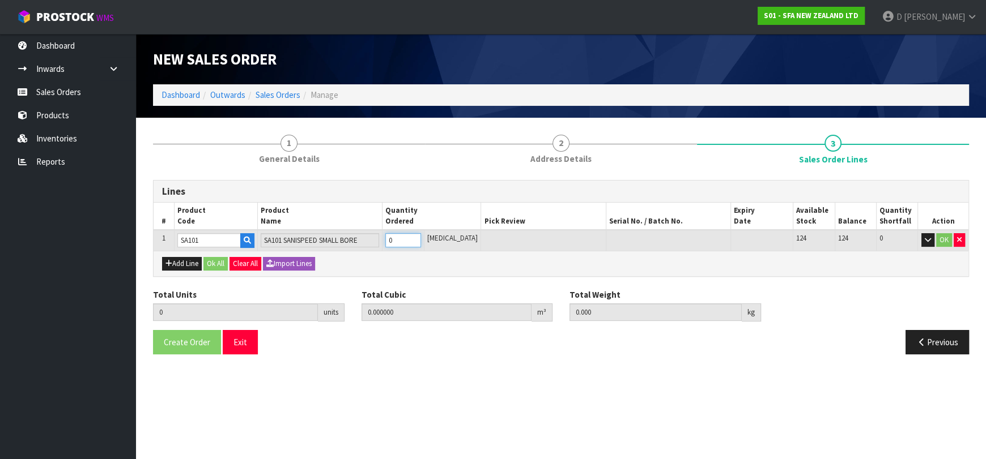
type input "1"
type input "0.031488"
type input "6.65"
type input "1"
click at [219, 260] on button "Ok All" at bounding box center [215, 264] width 24 height 14
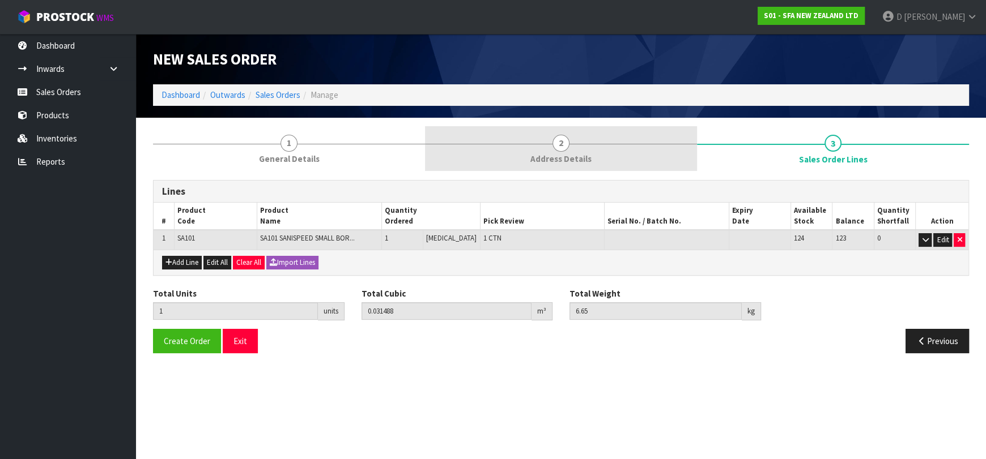
drag, startPoint x: 587, startPoint y: 133, endPoint x: 505, endPoint y: 152, distance: 84.4
click at [583, 135] on link "2 Address Details" at bounding box center [561, 148] width 272 height 45
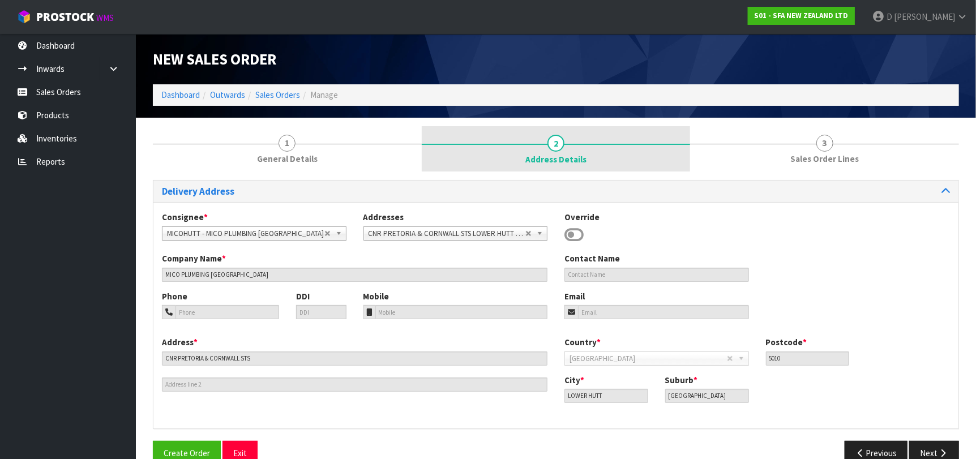
click at [505, 152] on link "2 Address Details" at bounding box center [556, 148] width 269 height 45
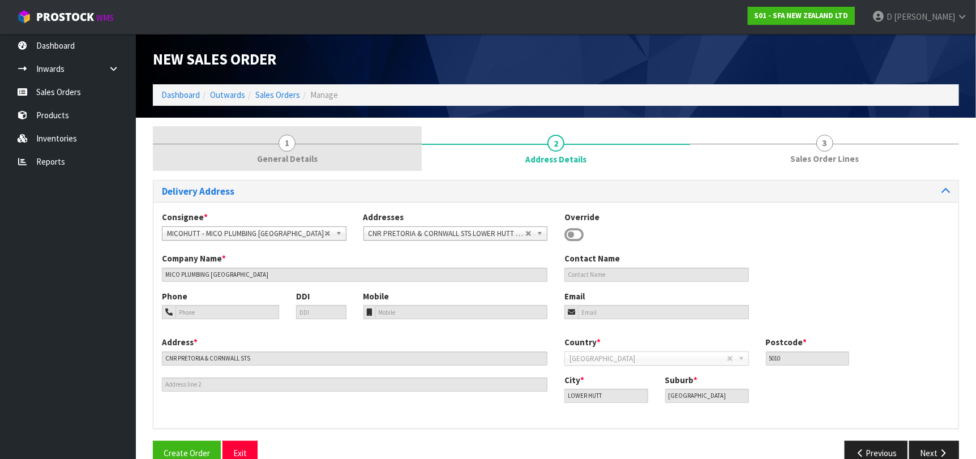
click at [305, 148] on link "1 General Details" at bounding box center [287, 148] width 269 height 45
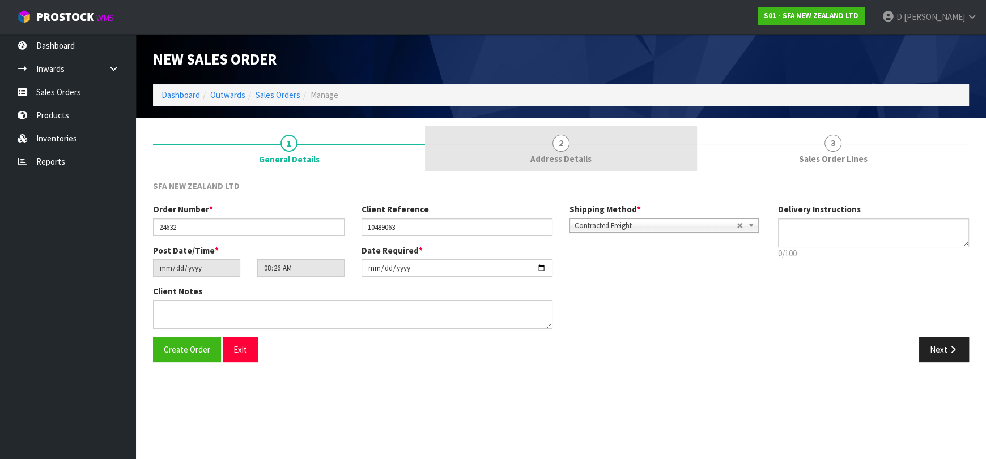
click at [531, 148] on link "2 Address Details" at bounding box center [561, 148] width 272 height 45
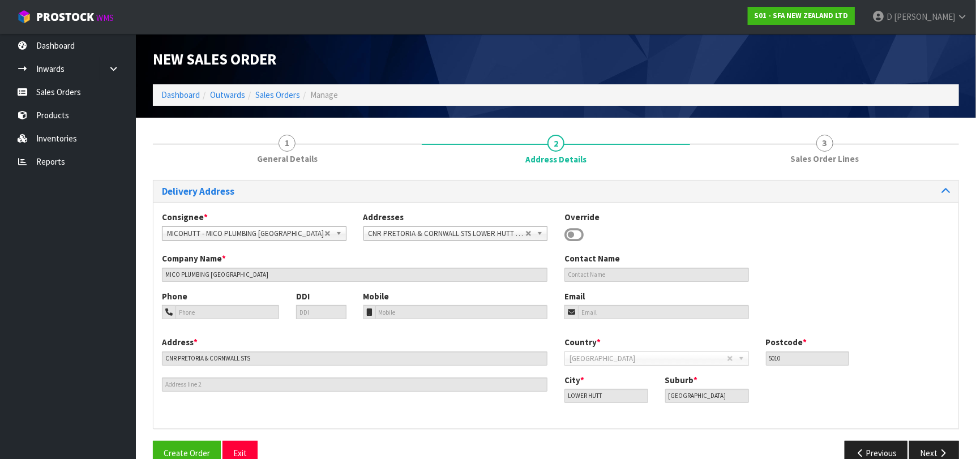
click at [852, 173] on div "Delivery Address Consignee * 000001.BAY MECHANICS - BAY MECHANICS 000001A - BRA…" at bounding box center [556, 323] width 807 height 303
click at [169, 442] on button "Create Order" at bounding box center [187, 453] width 68 height 24
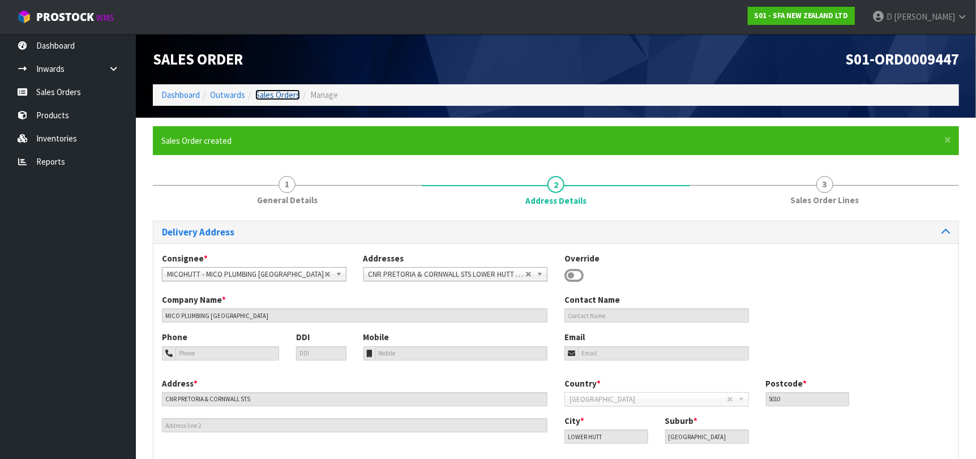
click at [259, 95] on link "Sales Orders" at bounding box center [277, 94] width 45 height 11
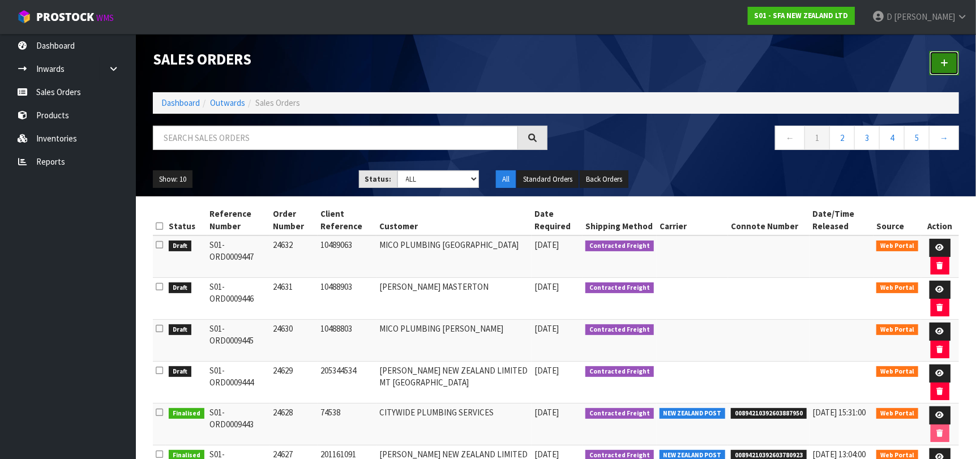
click at [938, 61] on link at bounding box center [944, 63] width 29 height 24
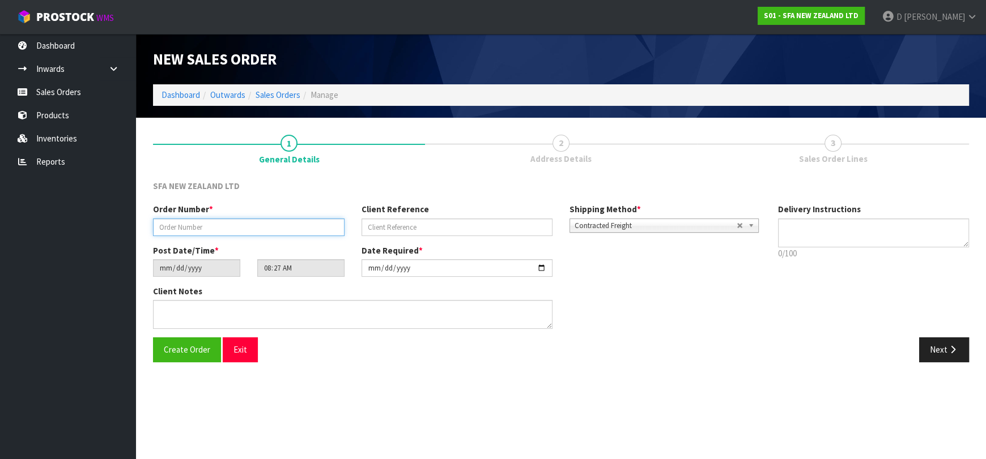
click at [270, 235] on input "text" at bounding box center [248, 228] width 191 height 18
type input "24633"
paste input "1P00201591"
type input "1P00201591"
click at [948, 347] on icon "button" at bounding box center [952, 350] width 11 height 8
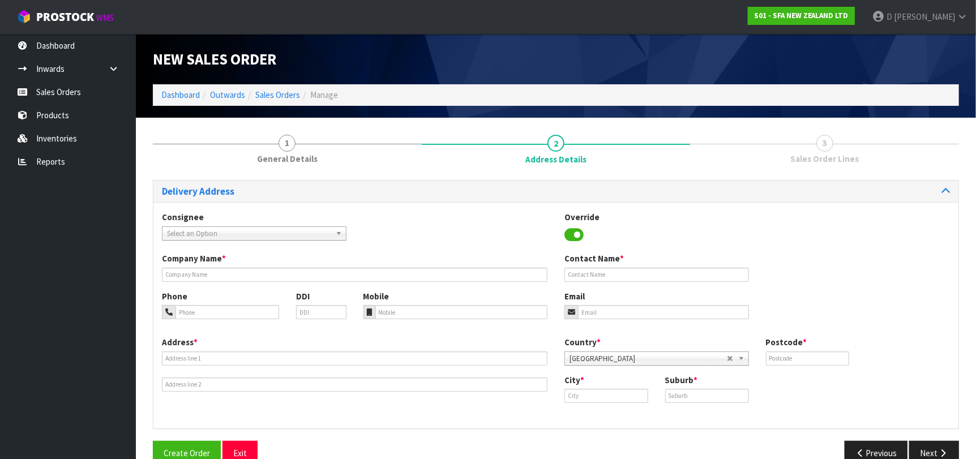
click at [230, 234] on span "Select an Option" at bounding box center [249, 234] width 164 height 14
type input "PLUMBLEN"
type input "PLUMBING WORLD [GEOGRAPHIC_DATA]"
type input "CNR BUDGE & [PERSON_NAME] STS"
type input "7201"
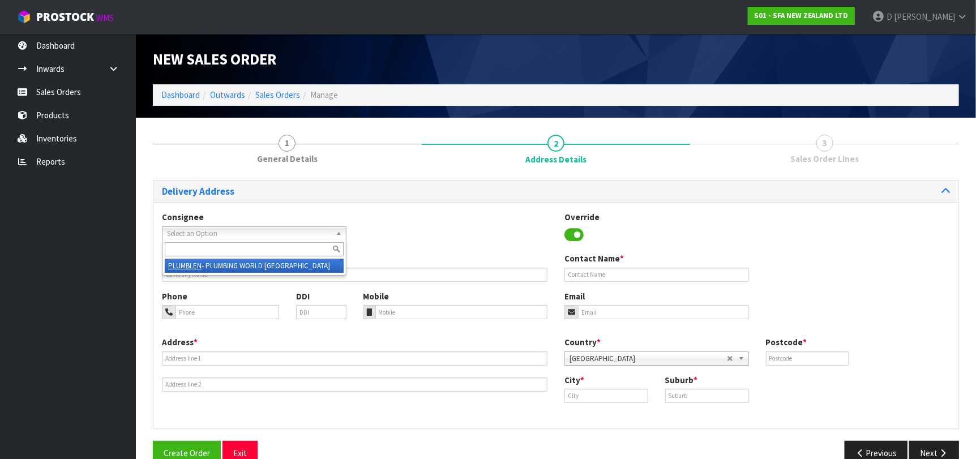
type input "BLENHEIM"
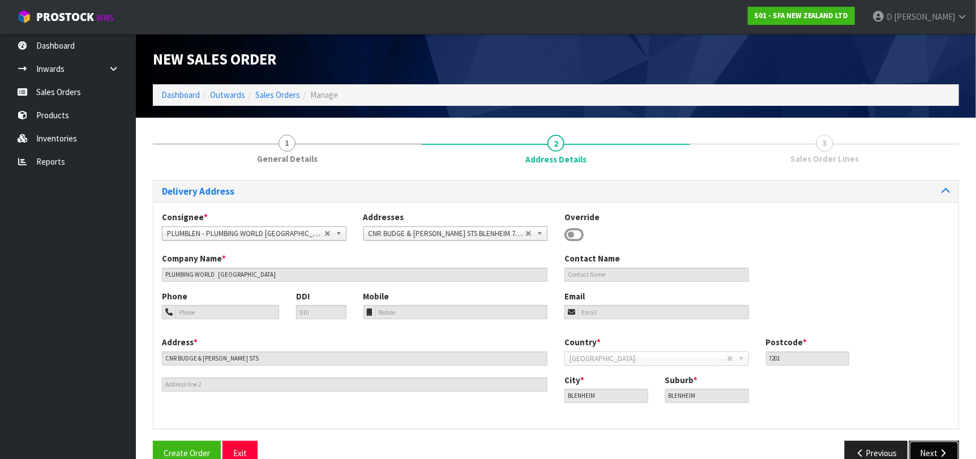
click at [940, 445] on button "Next" at bounding box center [935, 453] width 50 height 24
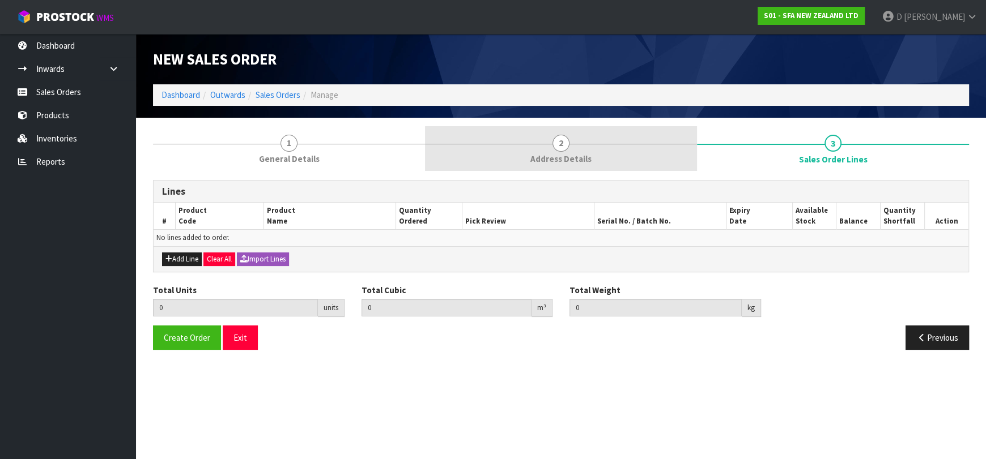
drag, startPoint x: 566, startPoint y: 165, endPoint x: 571, endPoint y: 161, distance: 6.0
click at [562, 165] on link "2 Address Details" at bounding box center [561, 148] width 272 height 45
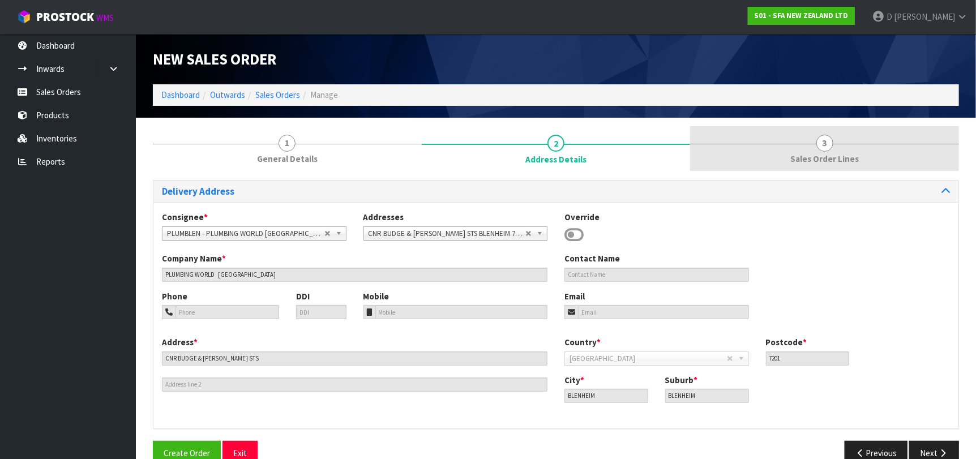
click at [834, 139] on link "3 Sales Order Lines" at bounding box center [824, 148] width 269 height 45
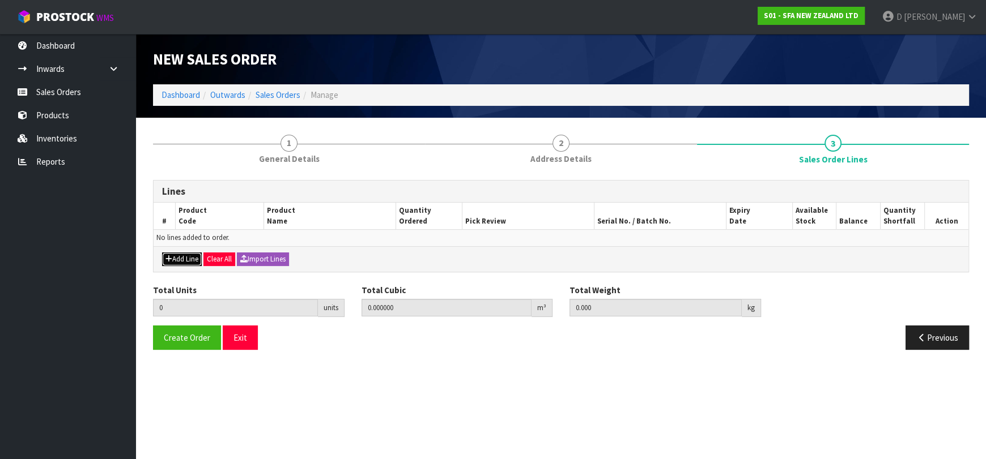
click at [183, 255] on button "Add Line" at bounding box center [182, 260] width 40 height 14
type input "0"
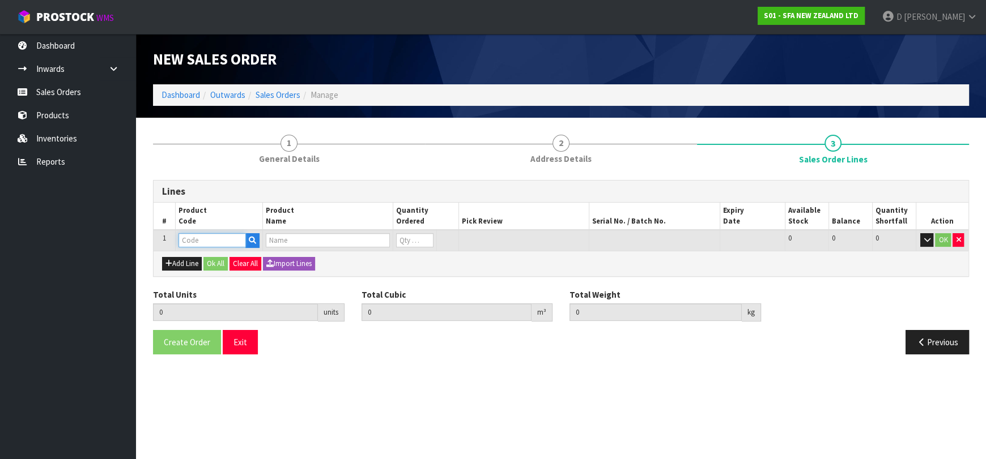
click at [193, 235] on input "text" at bounding box center [211, 240] width 67 height 14
type input "SA221"
type input "0.000000"
type input "0.000"
type input "SANIFAST"
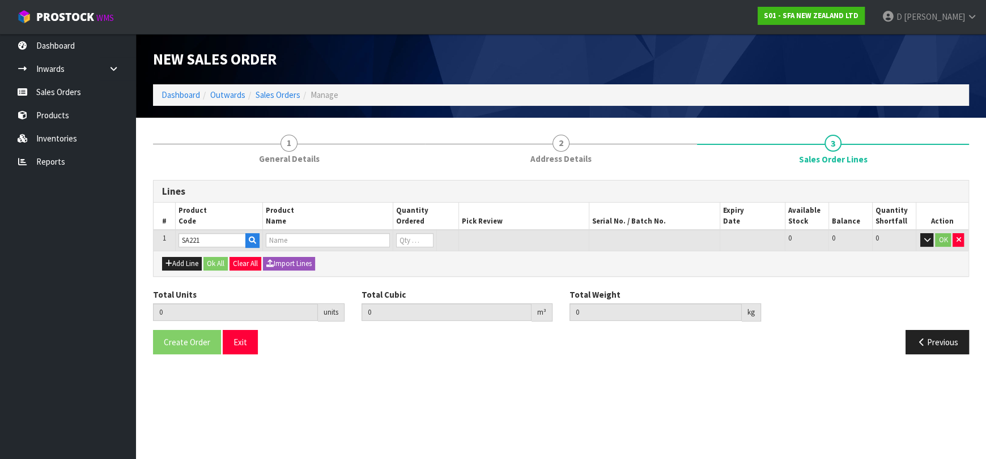
type input "0"
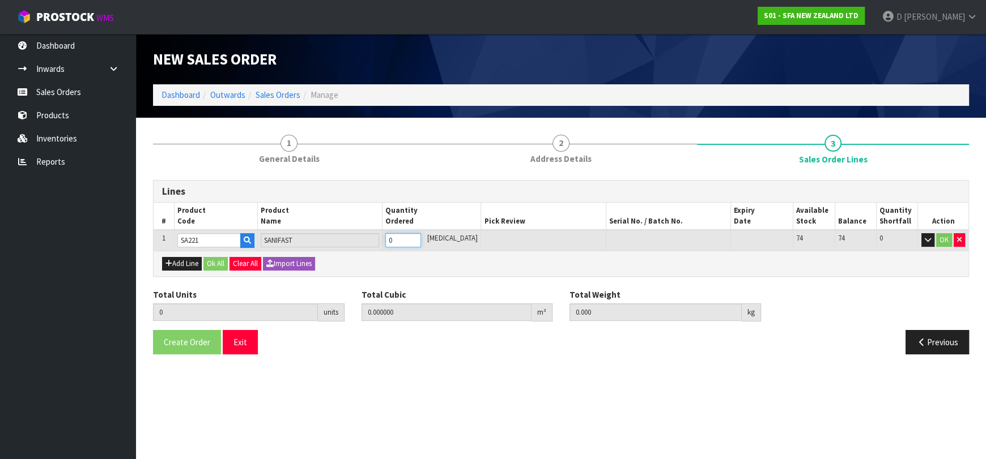
type input "1"
type input "0.052428"
type input "8.6"
type input "1"
click at [936, 235] on button "OK" at bounding box center [944, 240] width 16 height 14
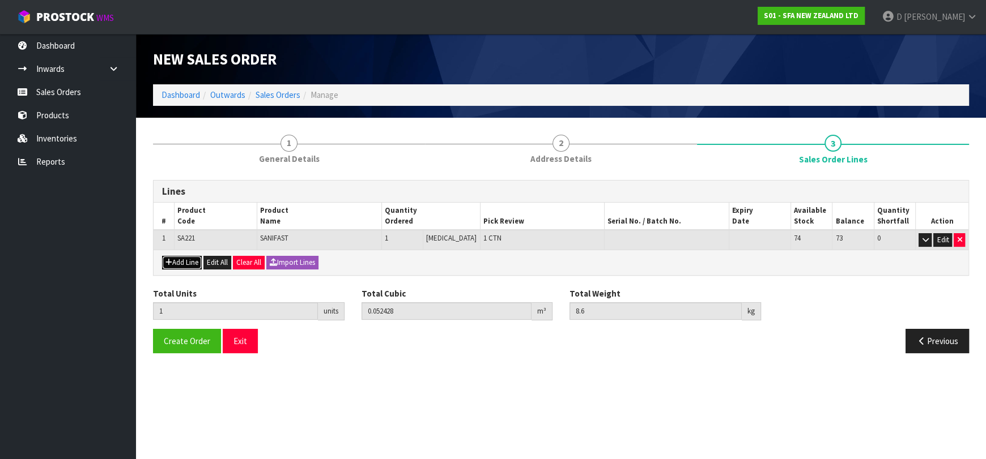
click at [185, 264] on button "Add Line" at bounding box center [182, 263] width 40 height 14
type input "0"
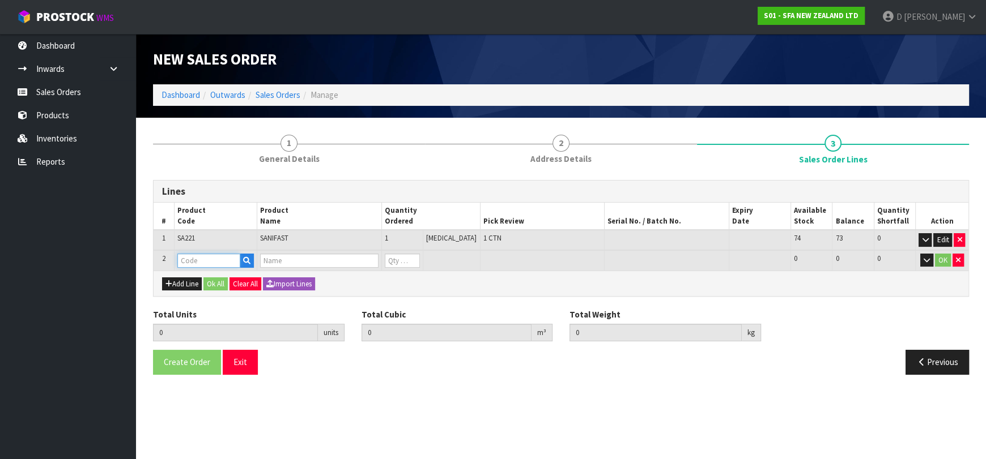
click at [200, 262] on input "text" at bounding box center [208, 261] width 63 height 14
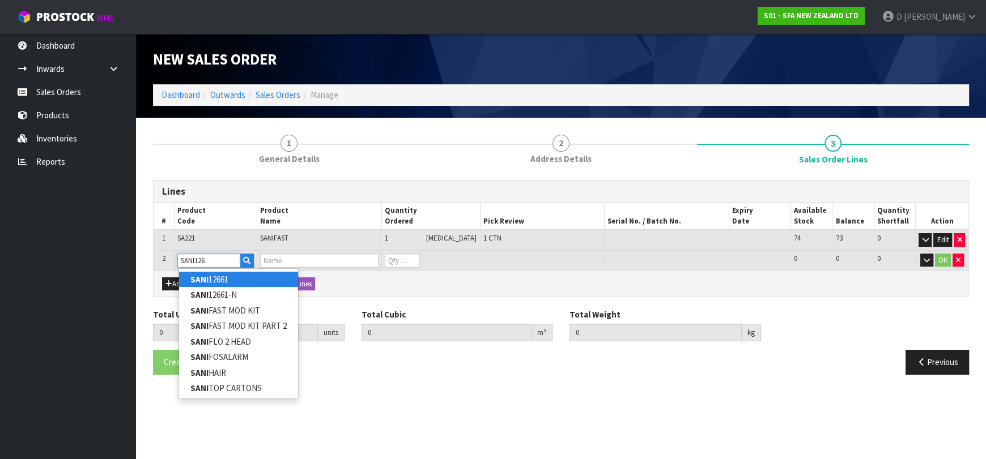
type input "SANI12661"
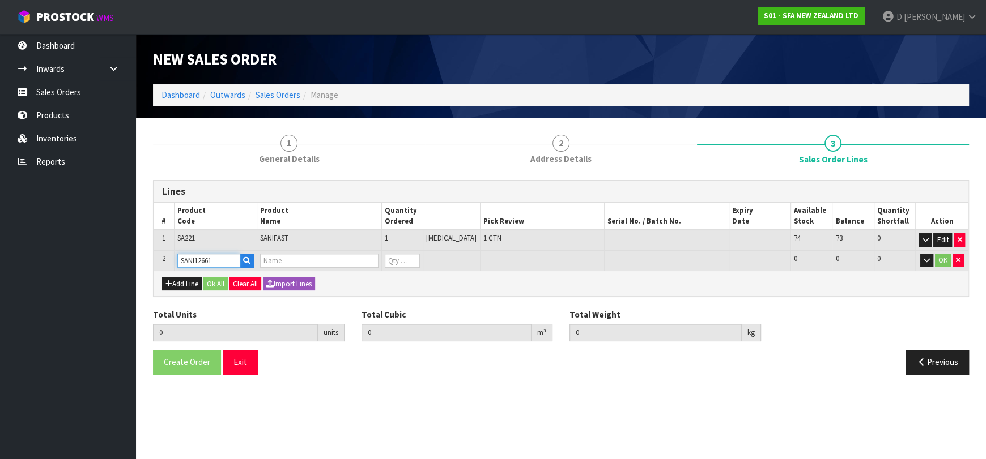
type input "1"
type input "0.052428"
type input "8.6"
type input "SANI ALARM INTERLOCK"
type input "0"
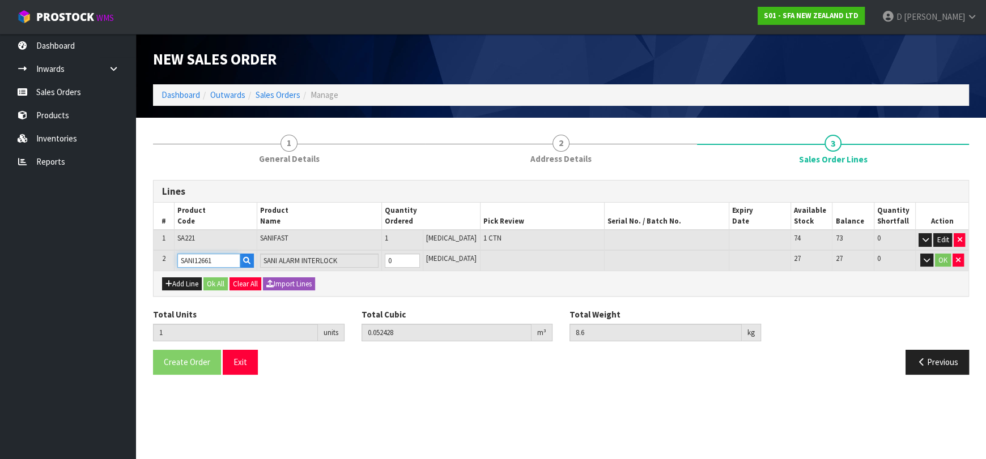
type input "SANI12661"
type input "2"
type input "0.060708"
type input "10.2"
type input "1"
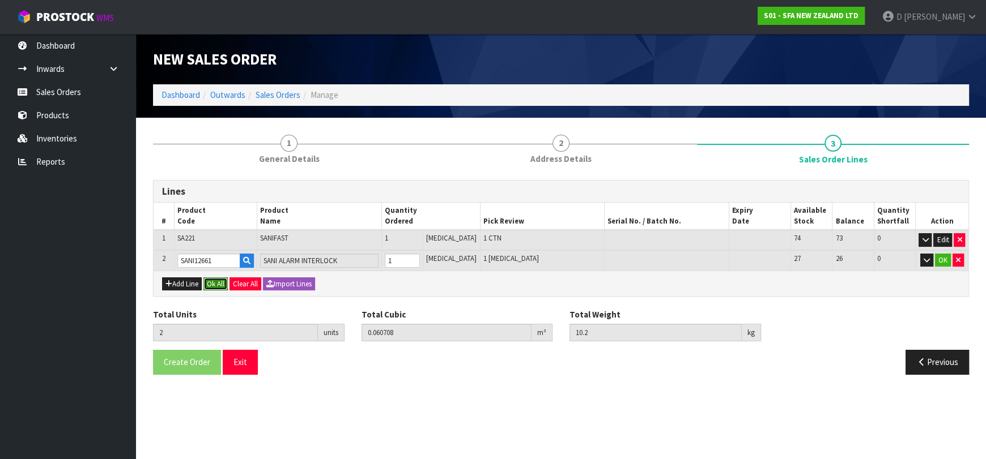
click at [211, 278] on button "Ok All" at bounding box center [215, 285] width 24 height 14
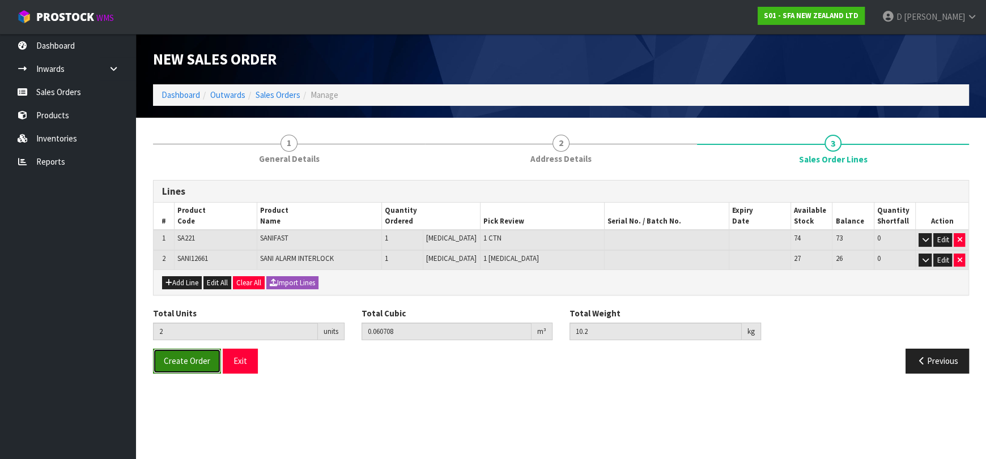
click at [184, 361] on span "Create Order" at bounding box center [187, 361] width 46 height 11
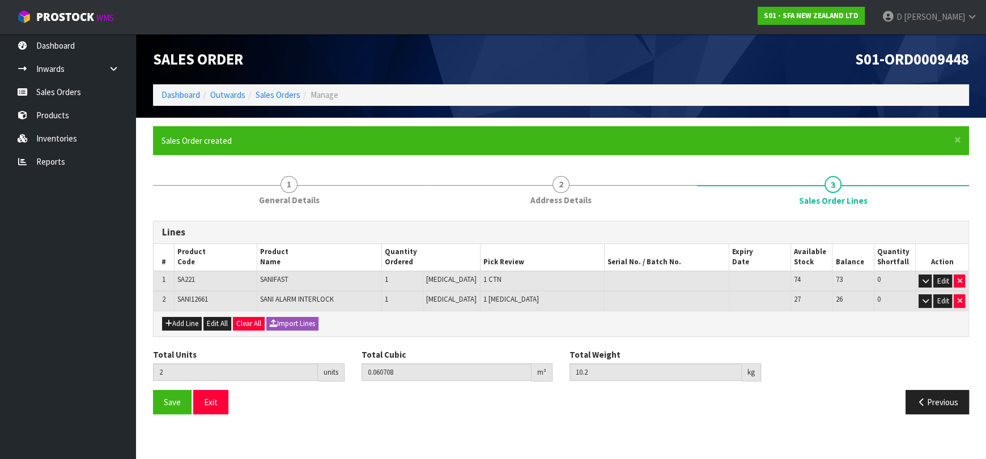
drag, startPoint x: 279, startPoint y: 88, endPoint x: 282, endPoint y: 93, distance: 6.1
click at [279, 89] on ol "Dashboard Outwards Sales Orders Manage" at bounding box center [561, 94] width 816 height 21
click at [282, 93] on link "Sales Orders" at bounding box center [277, 94] width 45 height 11
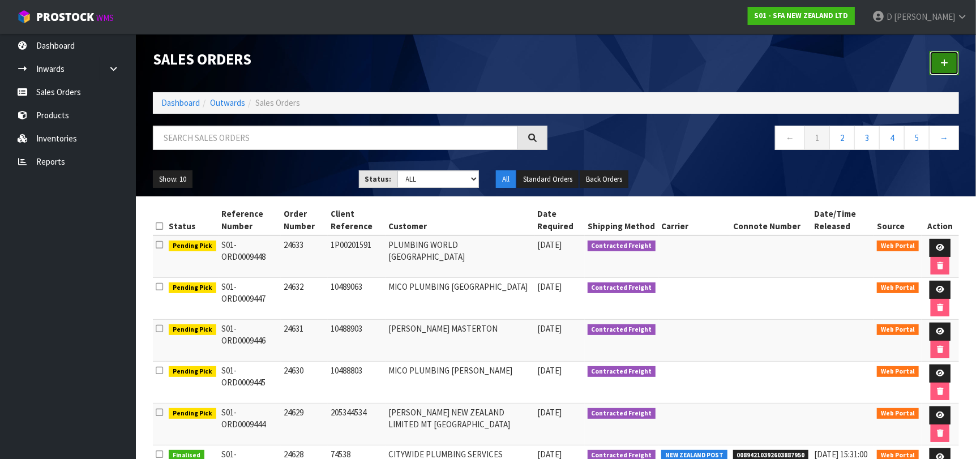
click at [941, 61] on icon at bounding box center [945, 63] width 8 height 8
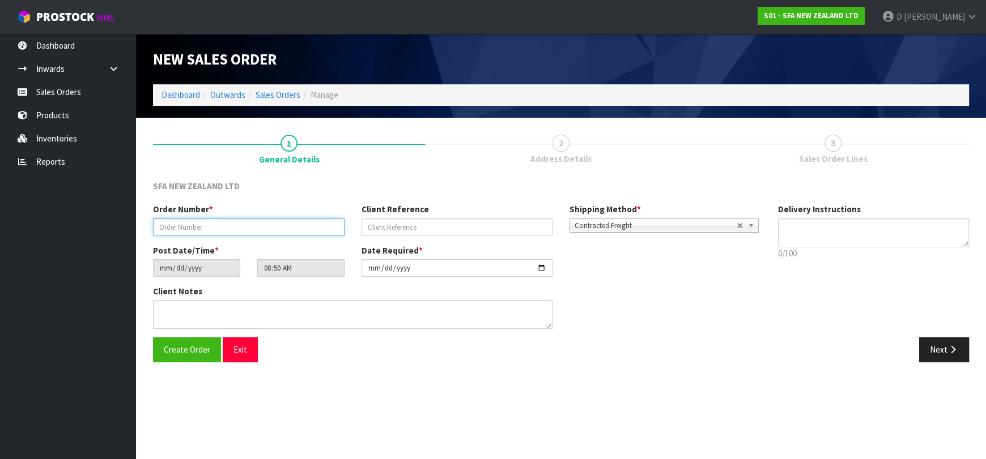
click at [262, 233] on input "text" at bounding box center [248, 228] width 191 height 18
type input "24634"
paste input "10490163"
type input "10490163"
drag, startPoint x: 950, startPoint y: 347, endPoint x: 512, endPoint y: 296, distance: 441.4
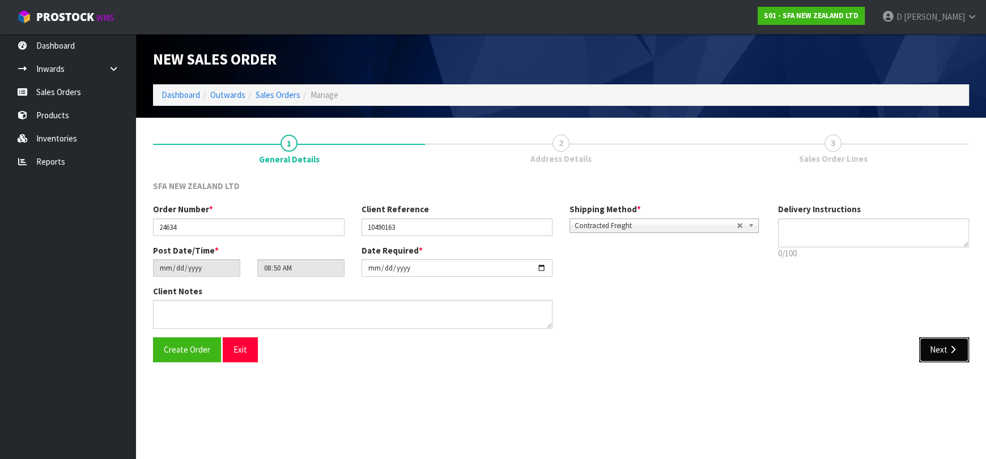
click at [950, 347] on icon "button" at bounding box center [952, 350] width 11 height 8
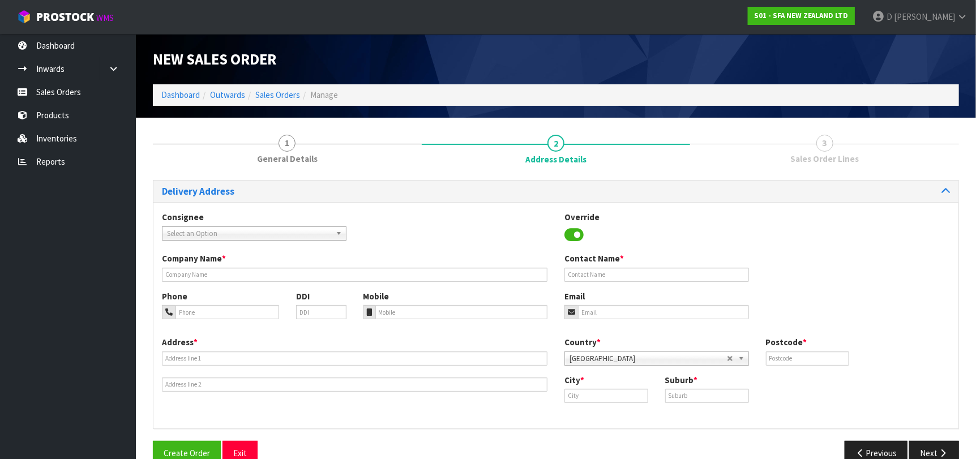
click at [261, 236] on span "Select an Option" at bounding box center [249, 234] width 164 height 14
type input "MICODUN"
type input "MICO PLUMBING (MICODUN1)"
type input "30 MIDLAND STREET"
type input "9012"
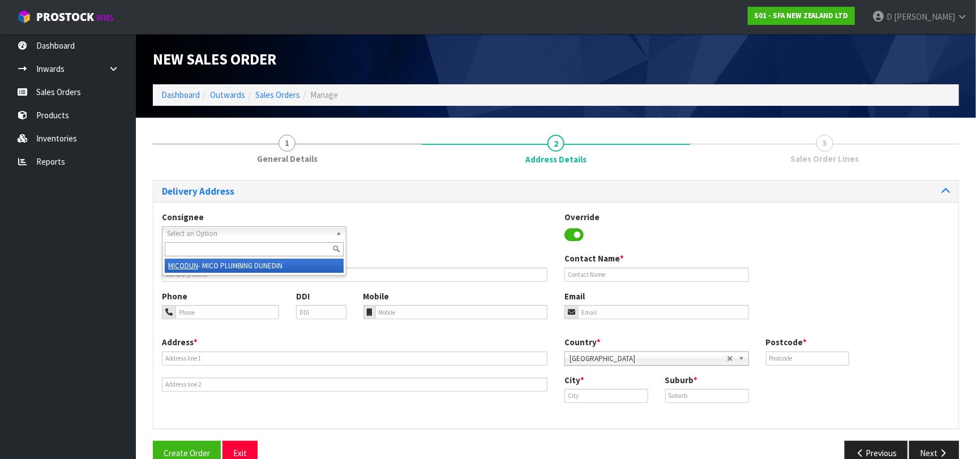
type input "DUNEDIN"
type input "SOUTH DUNEDIN"
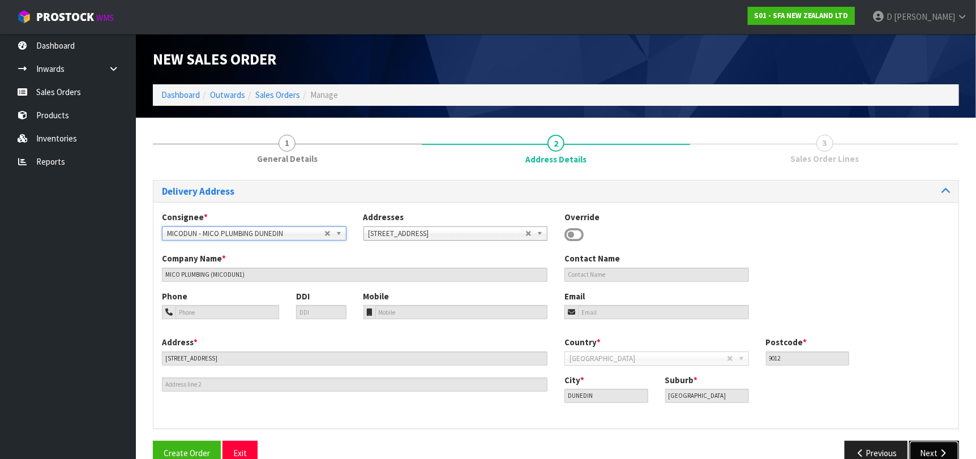
click at [934, 442] on button "Next" at bounding box center [935, 453] width 50 height 24
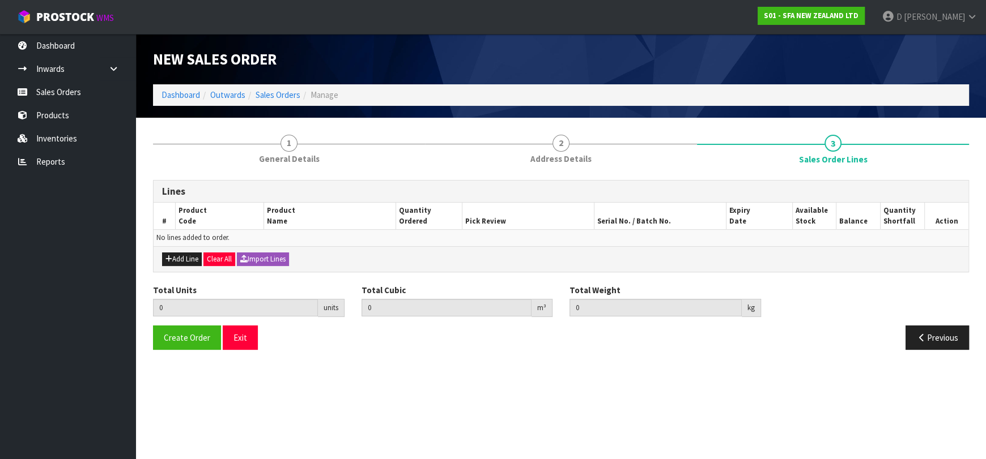
click at [179, 250] on div "Add Line Clear All Import Lines" at bounding box center [560, 258] width 814 height 25
click at [186, 258] on button "Add Line" at bounding box center [182, 260] width 40 height 14
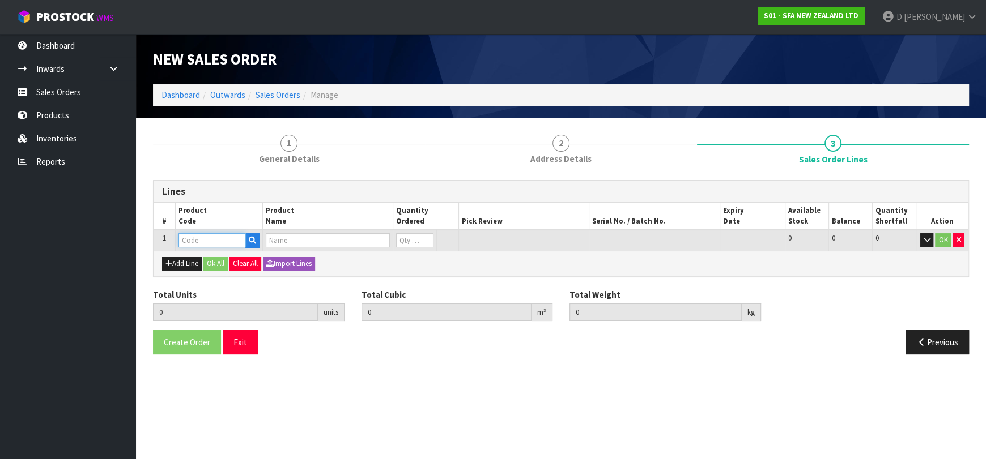
click at [195, 246] on input "text" at bounding box center [211, 240] width 67 height 14
type input "SA101"
type input "0.000000"
type input "0.000"
type input "SA101 SANISPEED SMALL BORE"
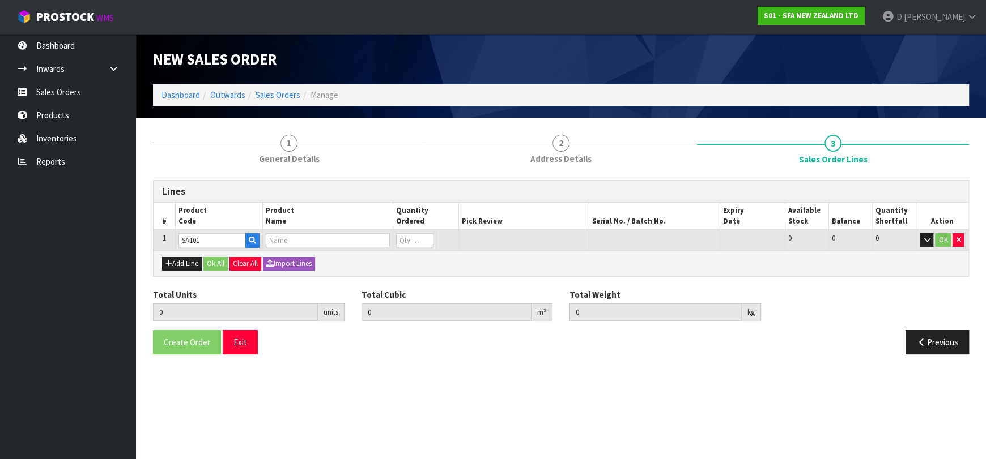
type input "0"
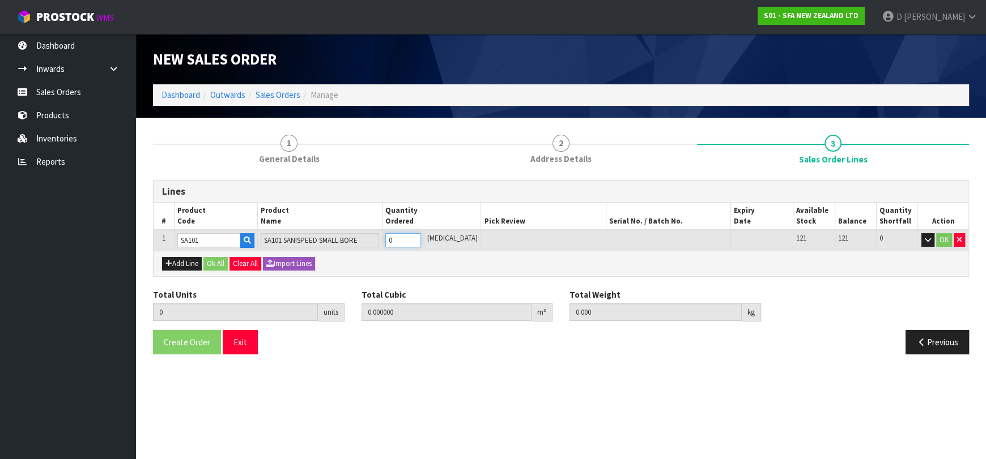
type input "2"
type input "0.062976"
type input "13.3"
type input "2"
drag, startPoint x: 221, startPoint y: 258, endPoint x: 185, endPoint y: 333, distance: 83.6
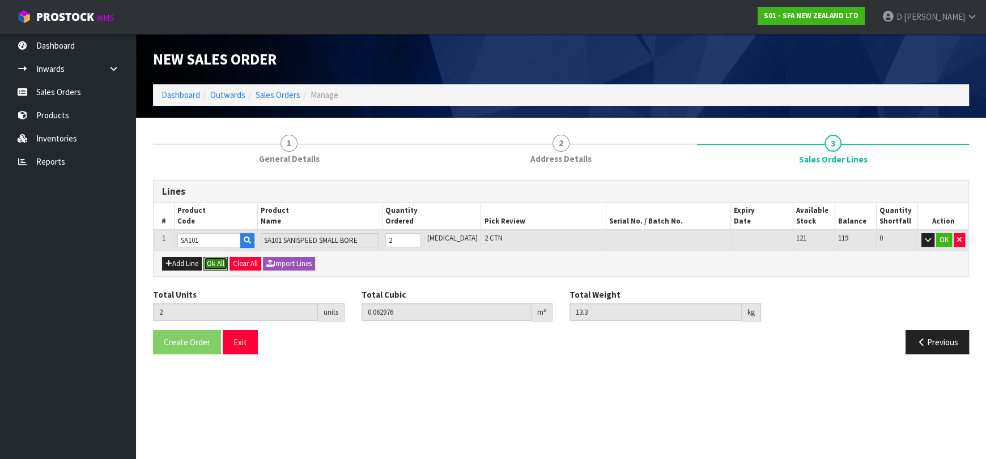
click at [220, 259] on button "Ok All" at bounding box center [215, 264] width 24 height 14
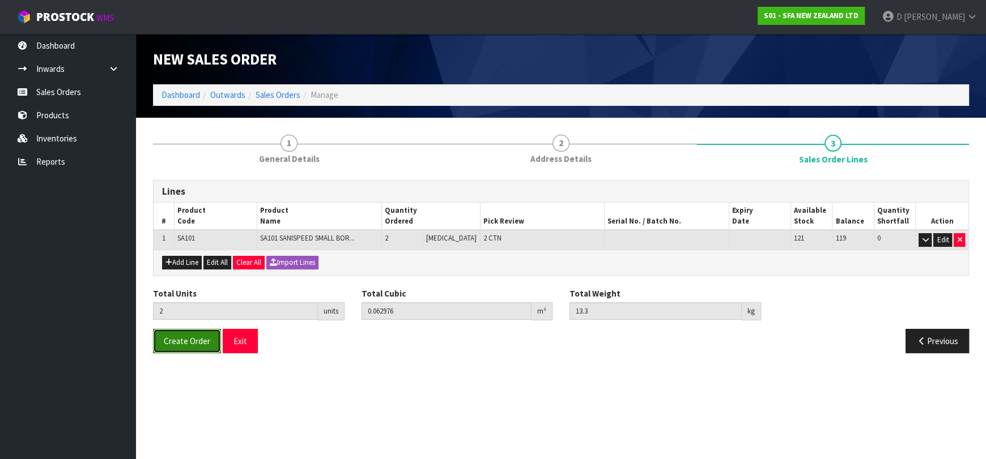
click at [178, 347] on button "Create Order" at bounding box center [187, 341] width 68 height 24
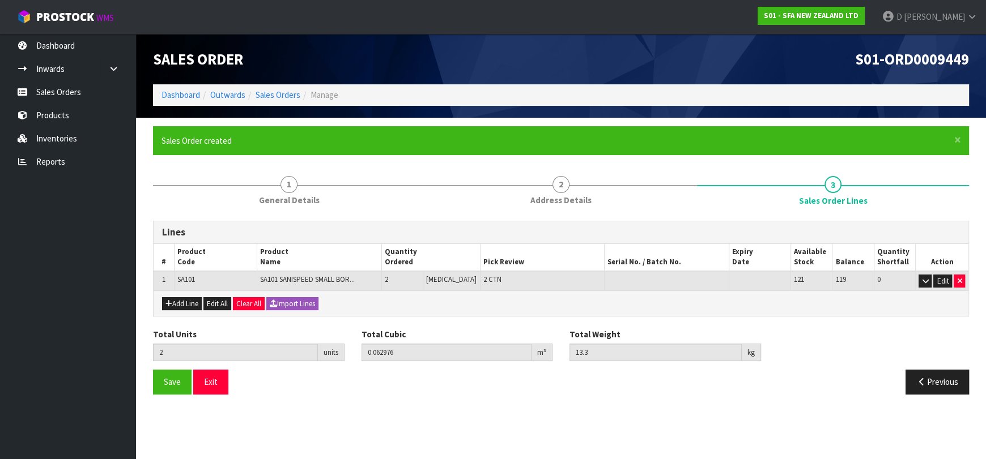
drag, startPoint x: 124, startPoint y: 324, endPoint x: 337, endPoint y: 322, distance: 213.0
click at [145, 321] on body "Toggle navigation ProStock WMS S01 - SFA NEW ZEALAND LTD D Kessell Logout Dashb…" at bounding box center [493, 229] width 986 height 459
click at [54, 263] on ul "Dashboard Inwards Purchase Orders Receipts Sales Orders Products Inventories Re…" at bounding box center [68, 246] width 136 height 425
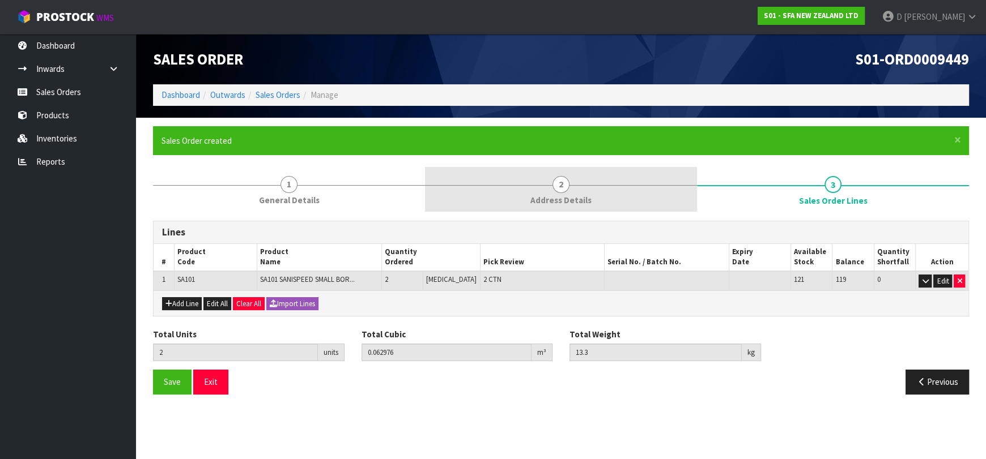
drag, startPoint x: 820, startPoint y: 0, endPoint x: 487, endPoint y: 172, distance: 374.9
click at [485, 172] on link "2 Address Details" at bounding box center [561, 189] width 272 height 45
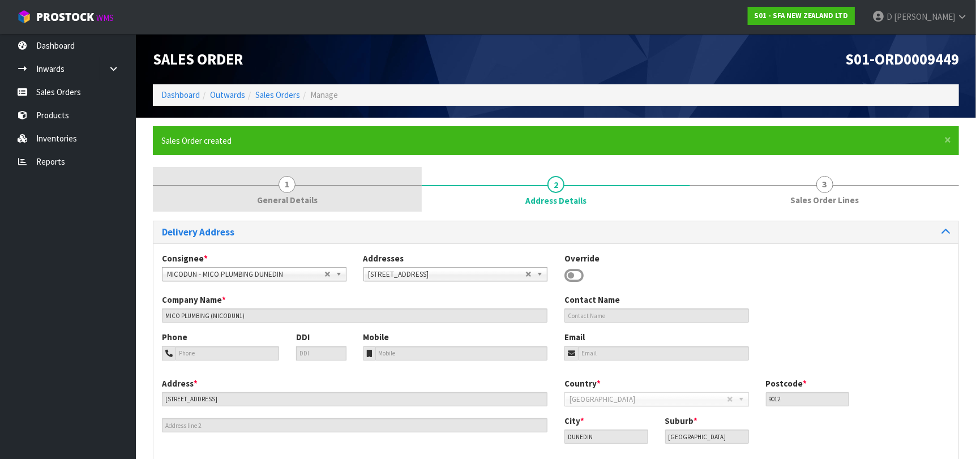
click at [282, 207] on link "1 General Details" at bounding box center [287, 189] width 269 height 45
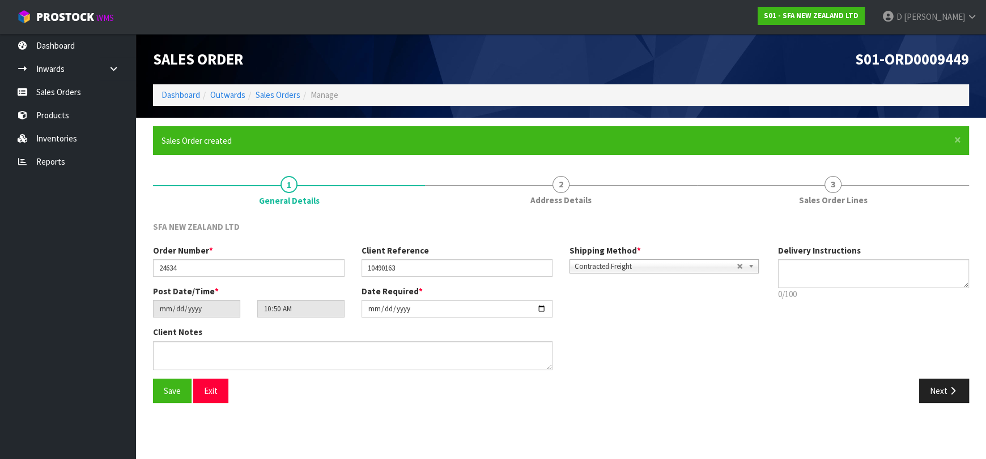
click at [585, 403] on div "Next" at bounding box center [769, 391] width 416 height 24
click at [282, 233] on div "SFA NEW ZEALAND LTD" at bounding box center [248, 228] width 208 height 15
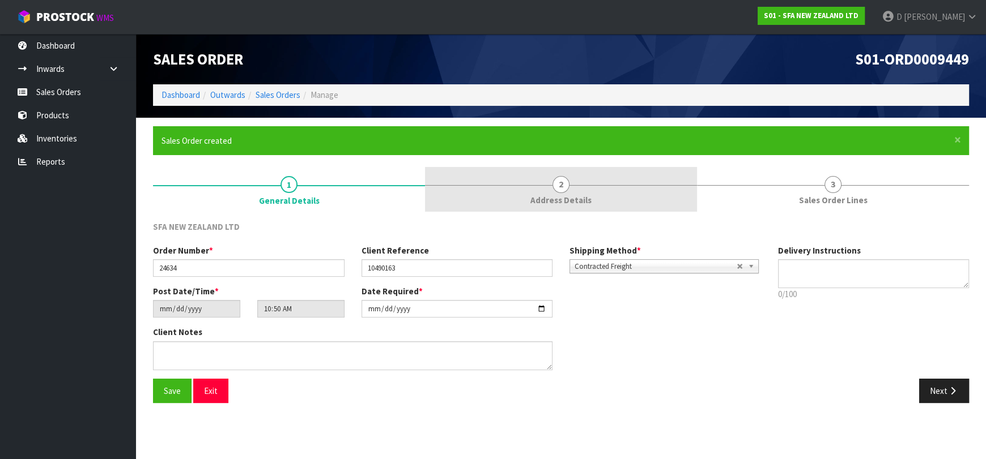
click at [634, 204] on link "2 Address Details" at bounding box center [561, 189] width 272 height 45
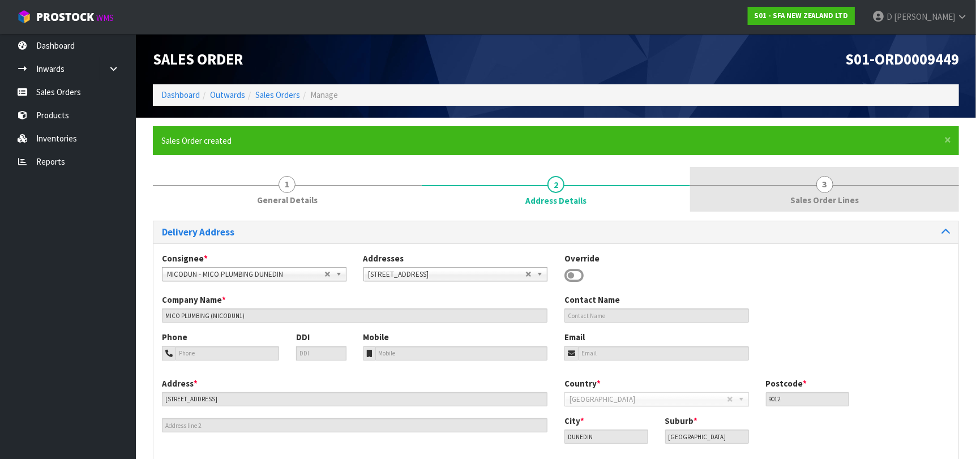
drag, startPoint x: 827, startPoint y: 202, endPoint x: 476, endPoint y: 11, distance: 399.7
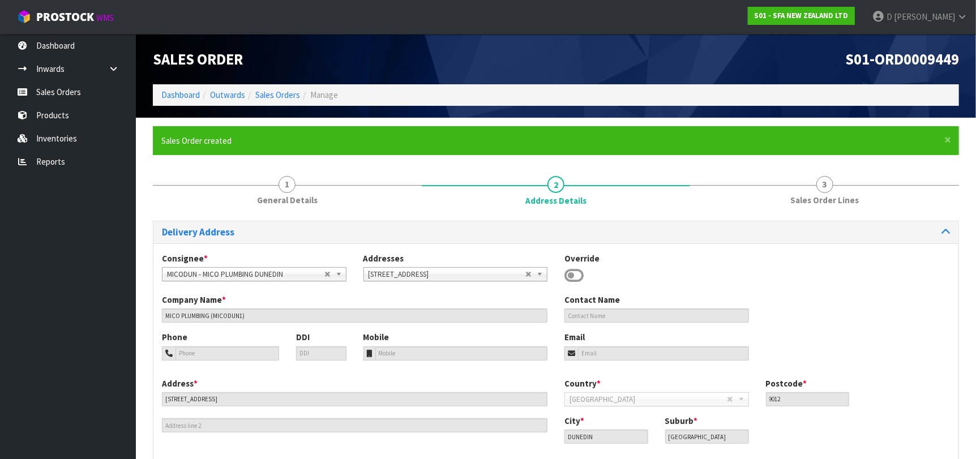
click at [826, 202] on span "Sales Order Lines" at bounding box center [825, 200] width 69 height 12
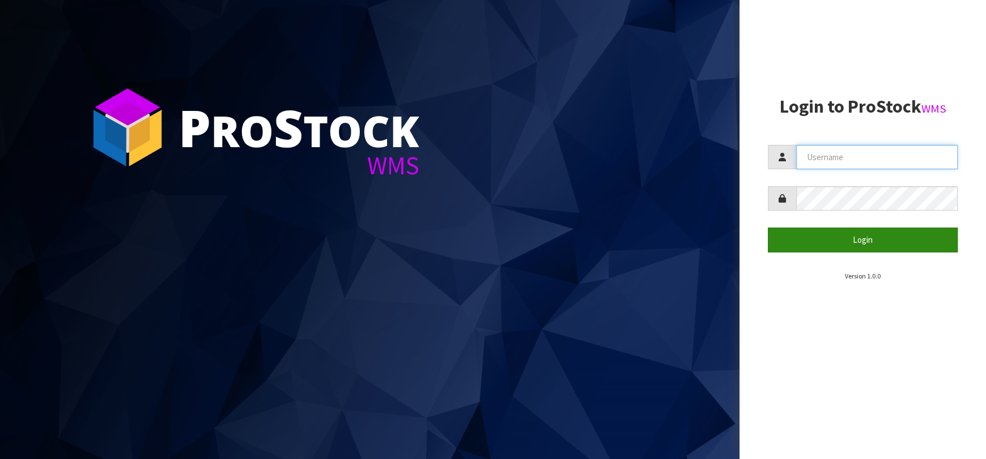
type input "[EMAIL_ADDRESS][DOMAIN_NAME]"
click at [826, 235] on button "Login" at bounding box center [862, 240] width 190 height 24
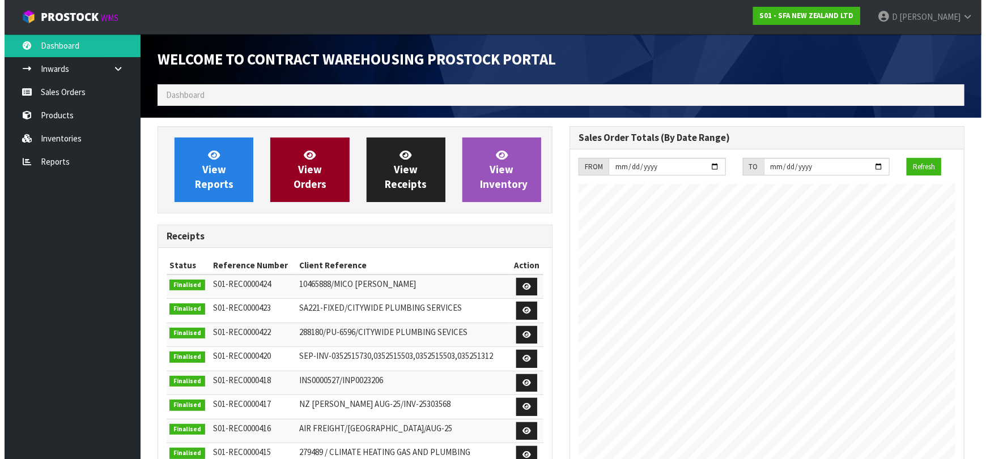
scroll to position [627, 412]
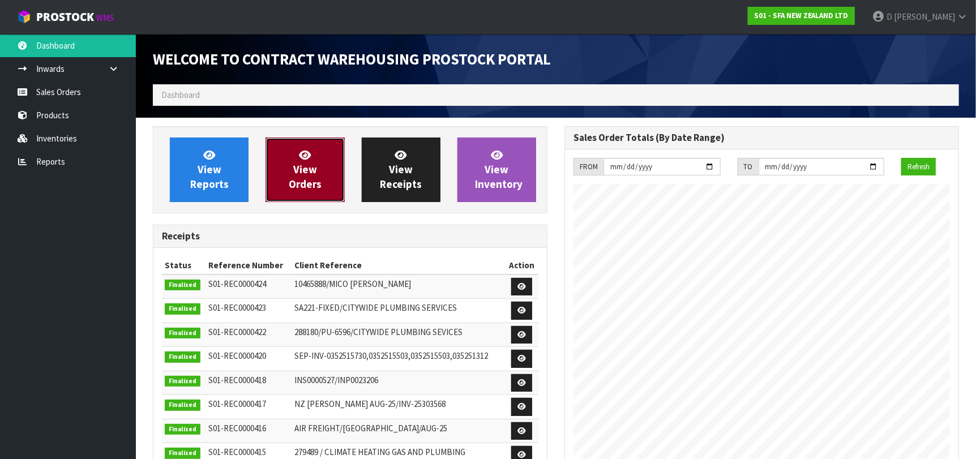
click at [310, 169] on span "View Orders" at bounding box center [305, 169] width 33 height 42
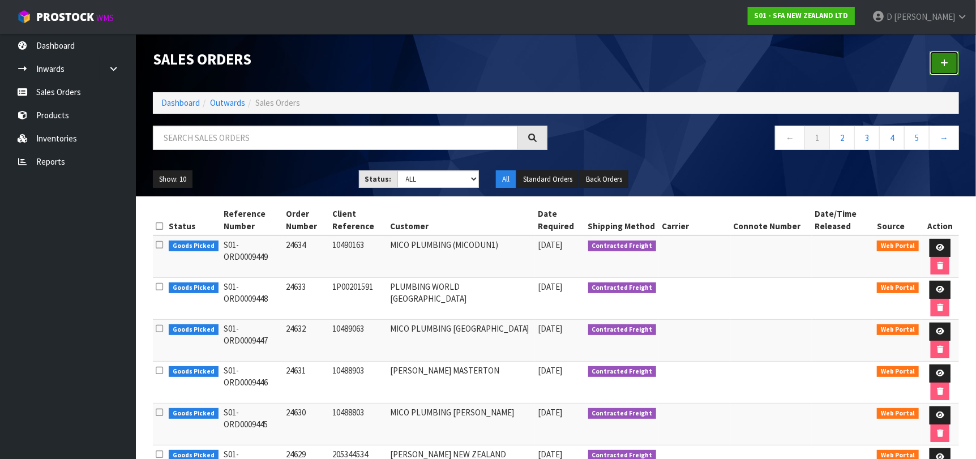
click at [941, 57] on link at bounding box center [944, 63] width 29 height 24
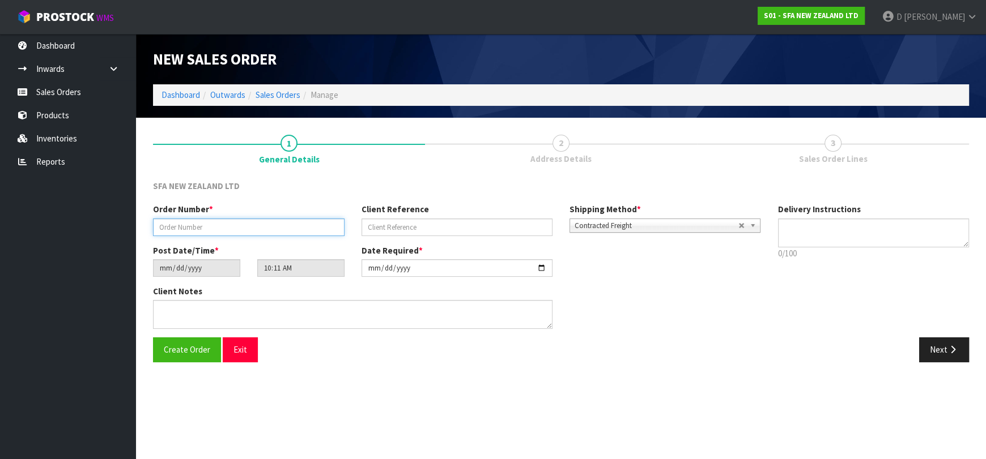
click at [245, 231] on input "text" at bounding box center [248, 228] width 191 height 18
paste input "282221"
type input "282221"
type input "CONSIGNMENT SA221"
click at [958, 355] on button "Next" at bounding box center [944, 350] width 50 height 24
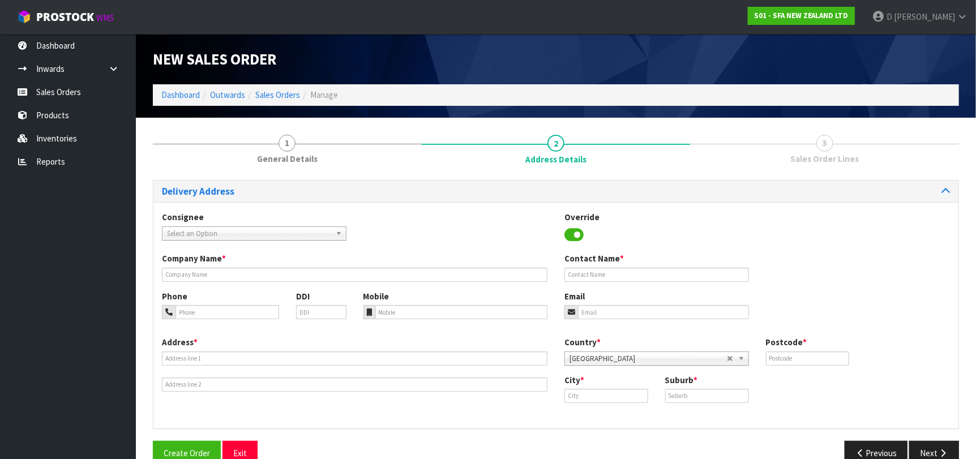
click at [242, 233] on span "Select an Option" at bounding box center [249, 234] width 164 height 14
type input "CITYRIVE"
type input "CITYWIDE PLUMBING SERVICES"
type input "GROUND FLOOR 27/14 AIRBORNE ROAD"
type input "0632"
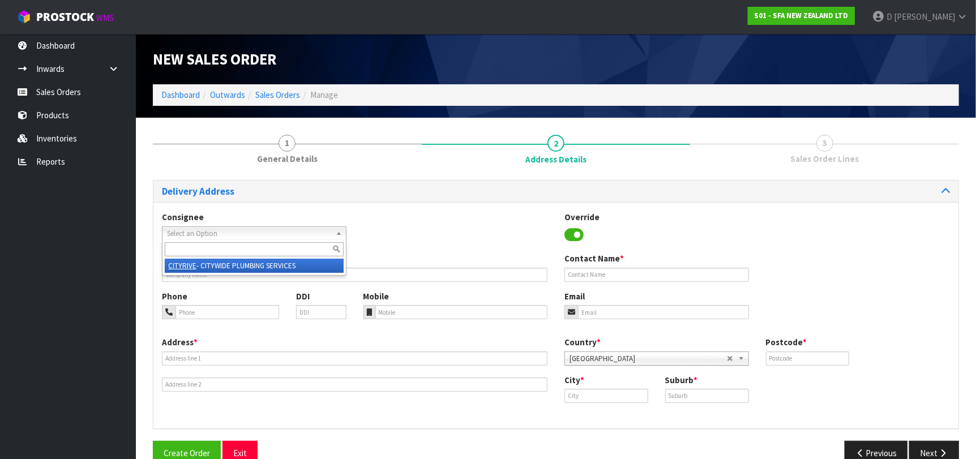
type input "[GEOGRAPHIC_DATA]"
type input "ROSEDALE"
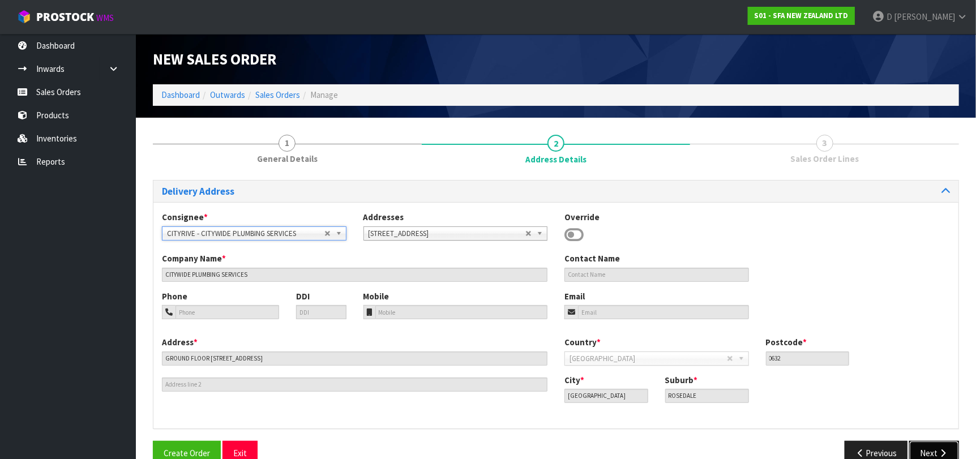
drag, startPoint x: 928, startPoint y: 442, endPoint x: 905, endPoint y: 437, distance: 23.8
click at [928, 441] on button "Next" at bounding box center [935, 453] width 50 height 24
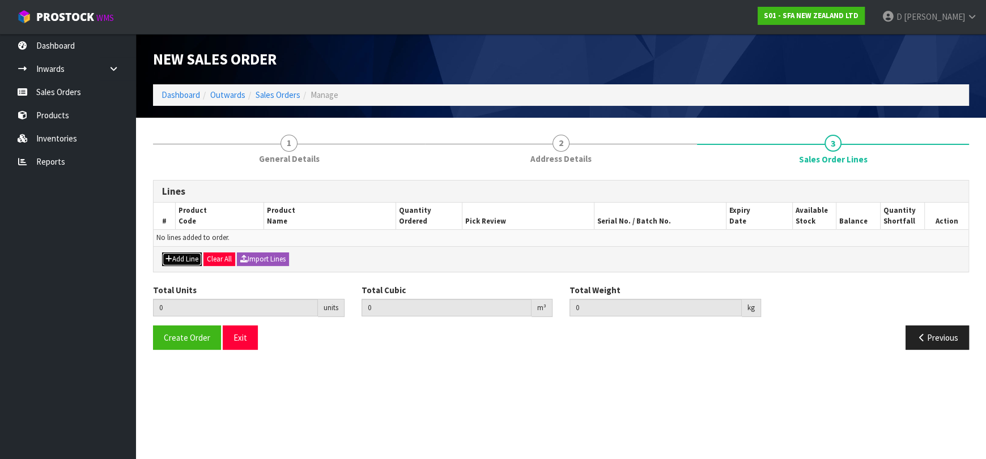
drag, startPoint x: 193, startPoint y: 255, endPoint x: 197, endPoint y: 246, distance: 9.6
click at [192, 255] on button "Add Line" at bounding box center [182, 260] width 40 height 14
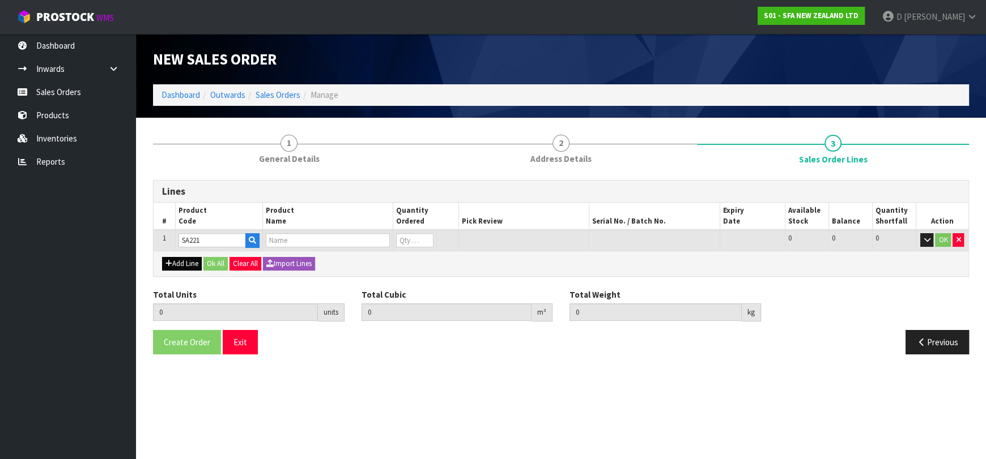
type input "SA221"
type input "0.000000"
type input "0.000"
type input "SANIFAST"
type input "0"
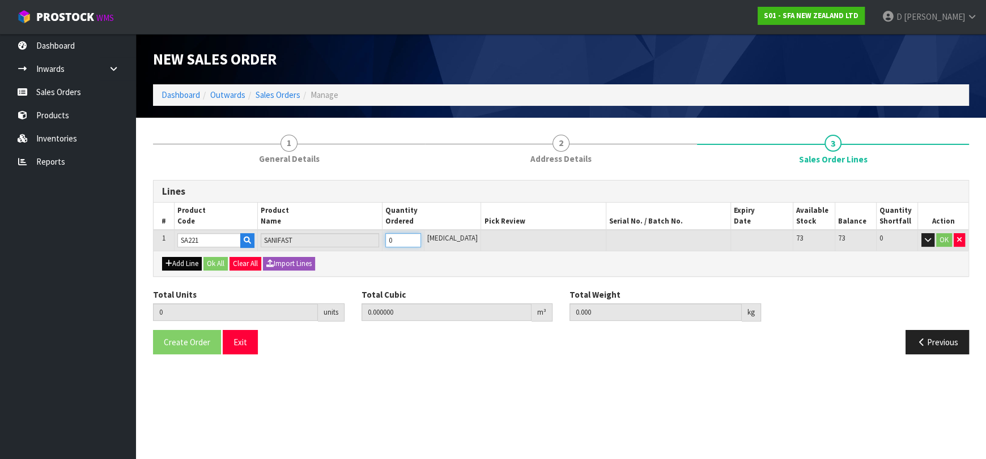
type input "1"
type input "0.052428"
type input "8.6"
type input "1"
click at [215, 260] on button "Ok All" at bounding box center [215, 264] width 24 height 14
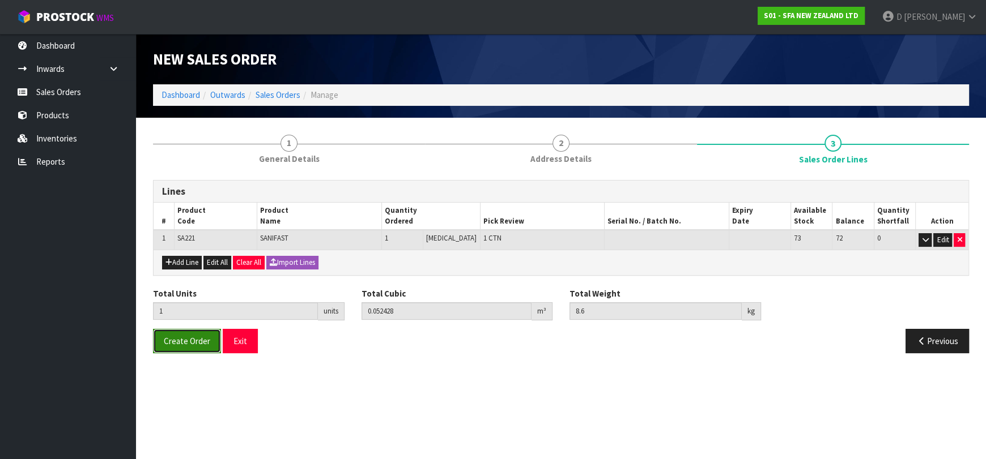
drag, startPoint x: 194, startPoint y: 331, endPoint x: 212, endPoint y: 348, distance: 24.8
click at [194, 331] on button "Create Order" at bounding box center [187, 341] width 68 height 24
